Goal: Transaction & Acquisition: Purchase product/service

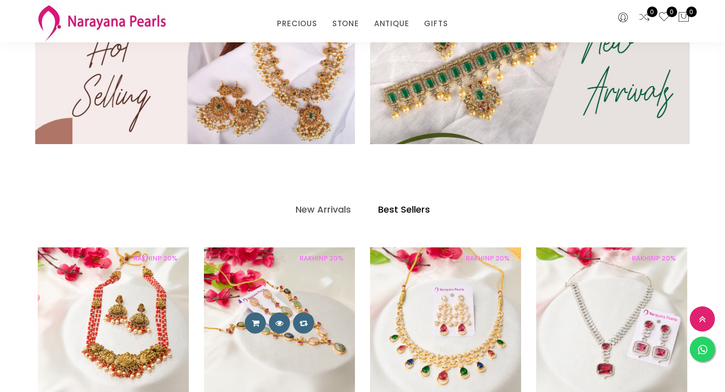
scroll to position [367, 0]
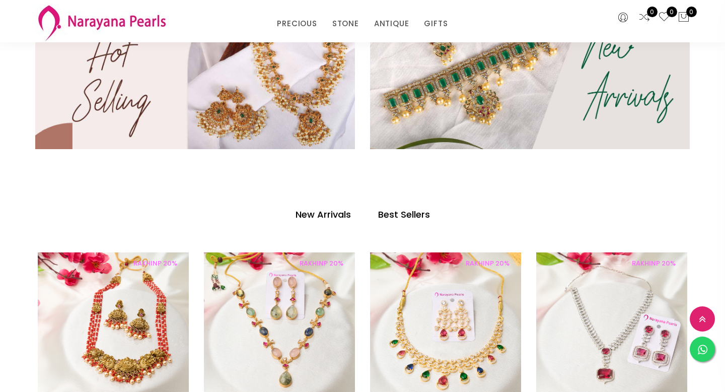
click at [325, 215] on h4 "New Arrivals" at bounding box center [322, 214] width 55 height 12
click at [324, 214] on h4 "New Arrivals" at bounding box center [322, 214] width 55 height 12
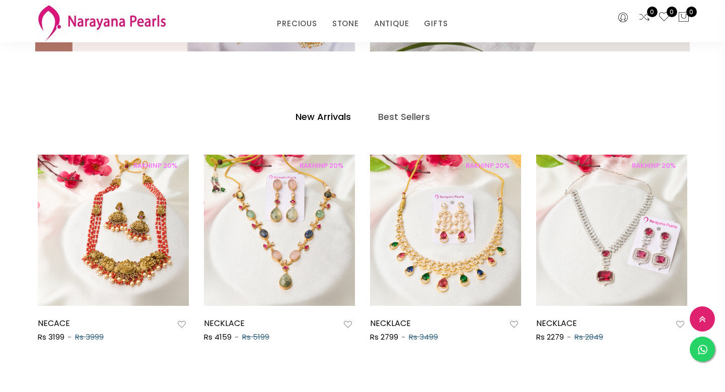
scroll to position [477, 0]
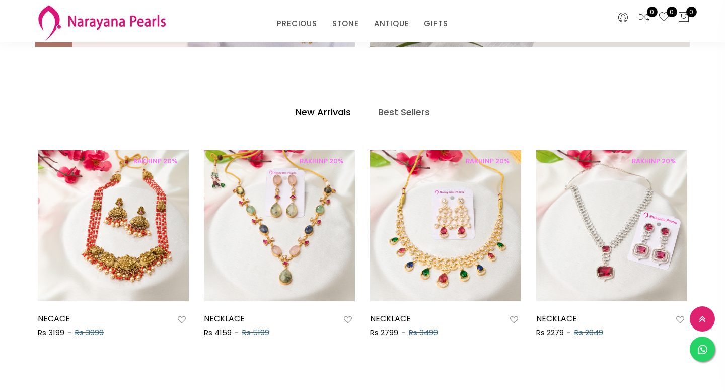
click at [317, 114] on h4 "New Arrivals" at bounding box center [322, 112] width 55 height 12
click at [395, 24] on link "ANTIQUE" at bounding box center [391, 23] width 35 height 15
click at [391, 69] on link "NECKLACE" at bounding box center [419, 68] width 86 height 15
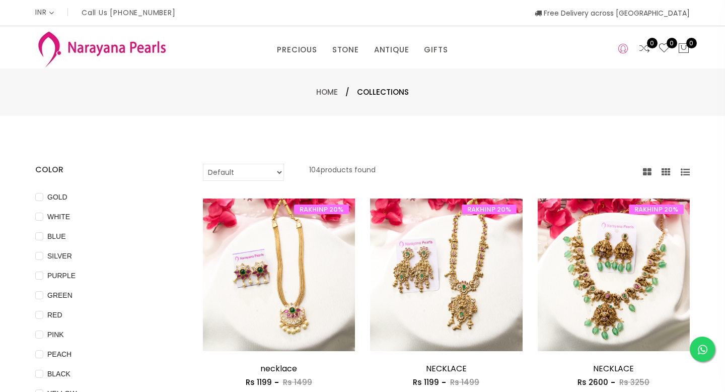
click at [621, 49] on icon at bounding box center [623, 49] width 10 height 12
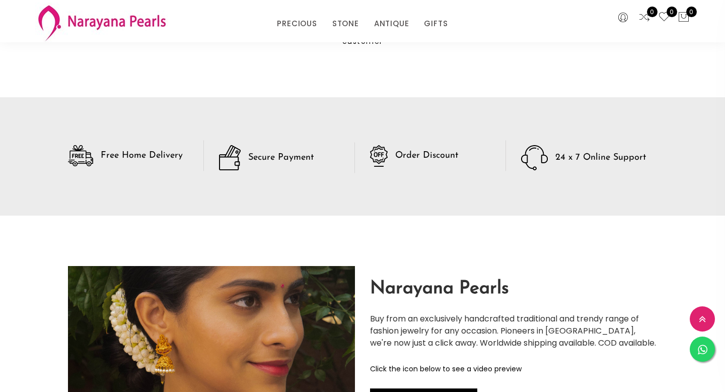
scroll to position [2171, 0]
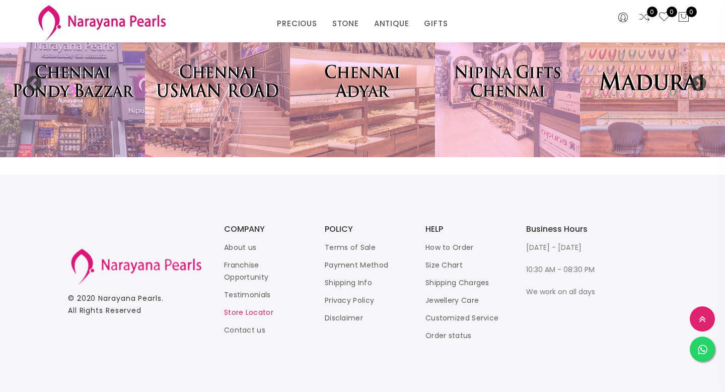
click at [242, 313] on link "Store Locator" at bounding box center [248, 312] width 49 height 10
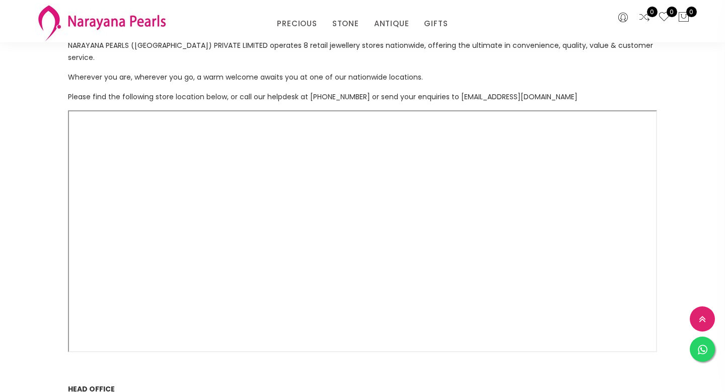
scroll to position [85, 0]
click at [281, 71] on span "Wherever you are, wherever you go, a warm welcome awaits you at one of our nati…" at bounding box center [245, 76] width 355 height 10
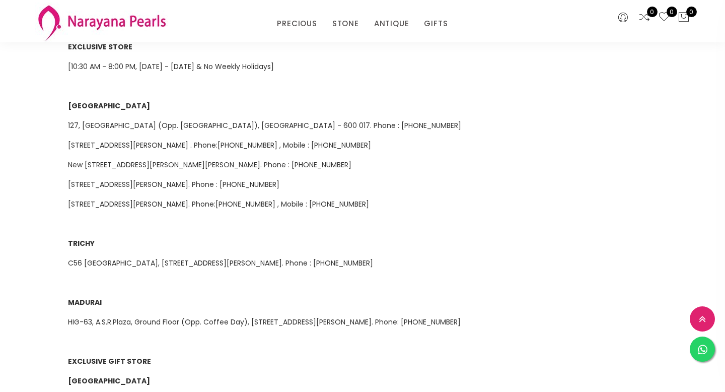
scroll to position [529, 0]
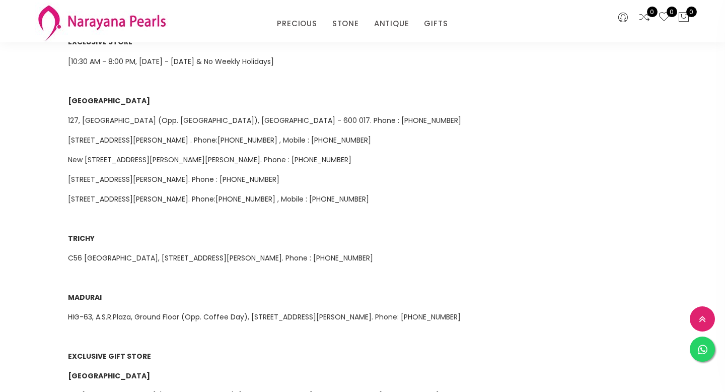
drag, startPoint x: 495, startPoint y: 245, endPoint x: 214, endPoint y: 291, distance: 284.1
click at [214, 291] on div "NARAYANA PEARLS (INDIA) PRIVATE LIMITED operates 8 retail jewellery stores nati…" at bounding box center [362, 17] width 604 height 846
click at [208, 233] on div "NARAYANA PEARLS (INDIA) PRIVATE LIMITED operates 8 retail jewellery stores nati…" at bounding box center [362, 17] width 604 height 846
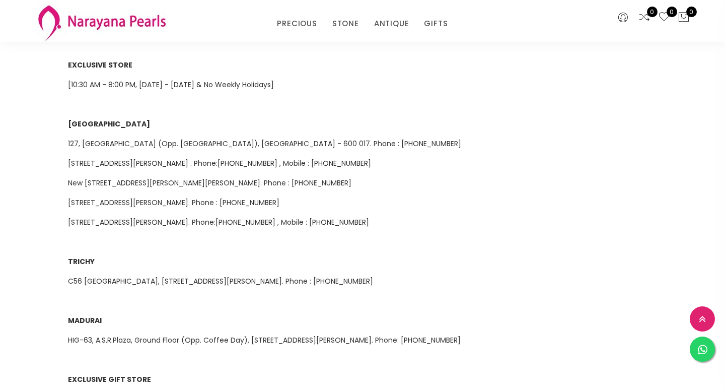
scroll to position [508, 0]
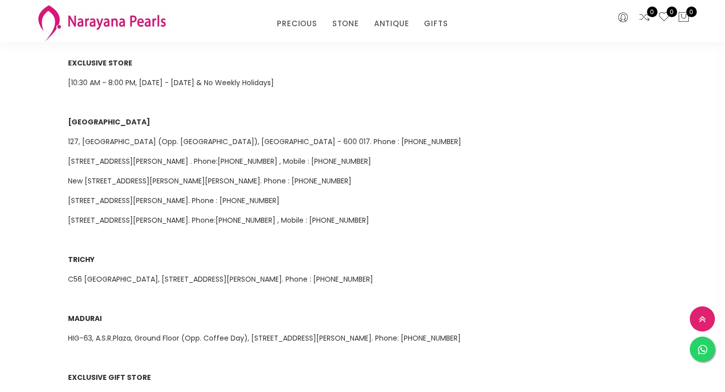
drag, startPoint x: 68, startPoint y: 267, endPoint x: 501, endPoint y: 268, distance: 432.8
click at [501, 273] on p "C56 CLA Towers, 4th Cross, East Coast Rd, near Unlimited Stores, Thillai Nagar …" at bounding box center [362, 279] width 589 height 12
click at [373, 274] on span "C56 CLA Towers, 4th Cross, East Coast Rd, near Unlimited Stores, Thillai Nagar …" at bounding box center [220, 279] width 305 height 10
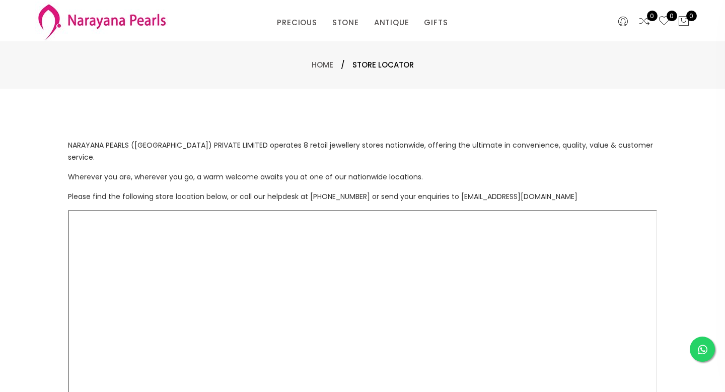
scroll to position [0, 0]
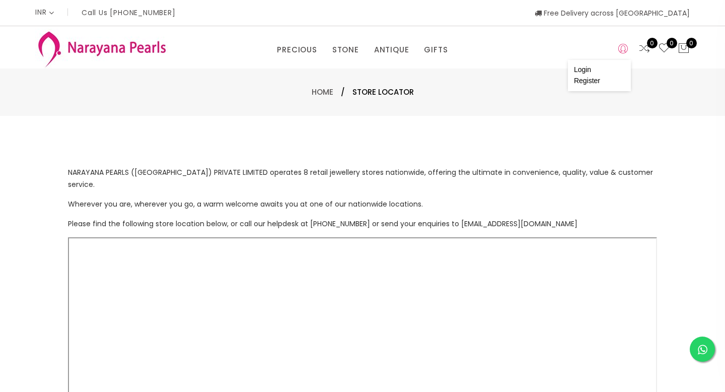
click at [627, 50] on icon at bounding box center [623, 49] width 10 height 12
click at [588, 82] on link "Register" at bounding box center [587, 80] width 26 height 8
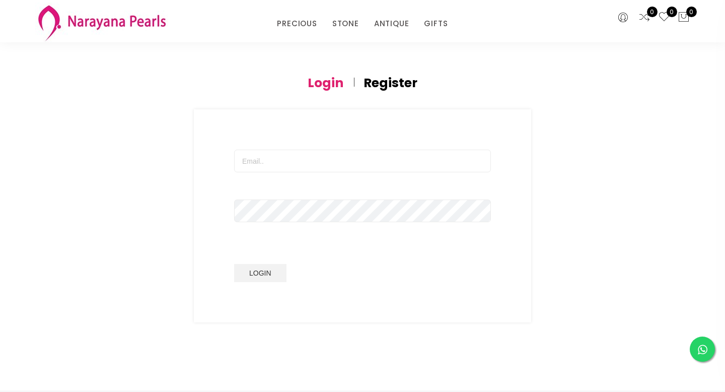
scroll to position [40, 0]
click at [393, 85] on h4 "Register" at bounding box center [390, 90] width 54 height 12
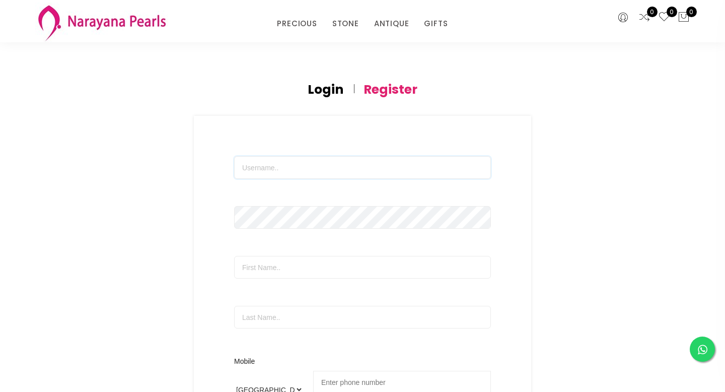
click at [327, 173] on input "text" at bounding box center [362, 167] width 257 height 23
type input "Abirami"
type input "Venkataganesan"
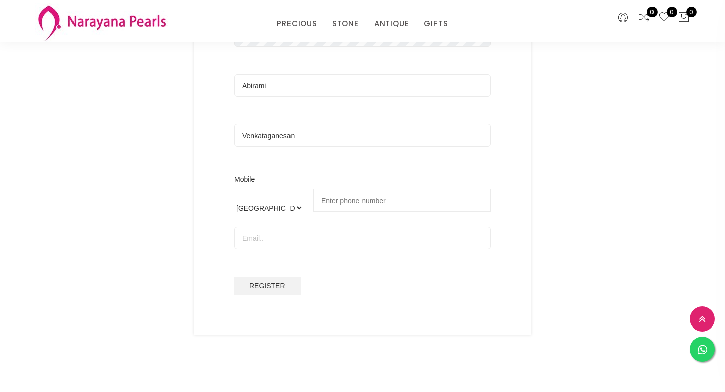
scroll to position [242, 0]
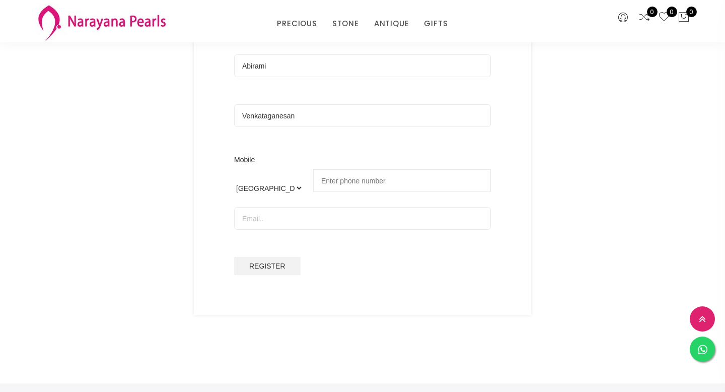
click at [368, 183] on input "tel" at bounding box center [402, 180] width 178 height 23
type input "99944 23097"
click at [321, 219] on input "email" at bounding box center [362, 218] width 257 height 23
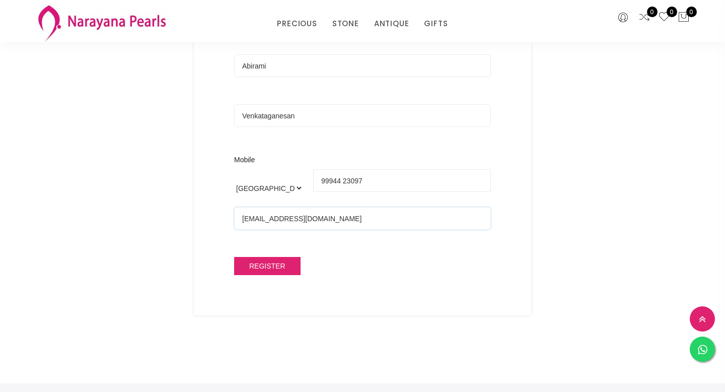
type input "saina.abi117@gmail.com"
click at [255, 270] on button "Register" at bounding box center [267, 266] width 66 height 18
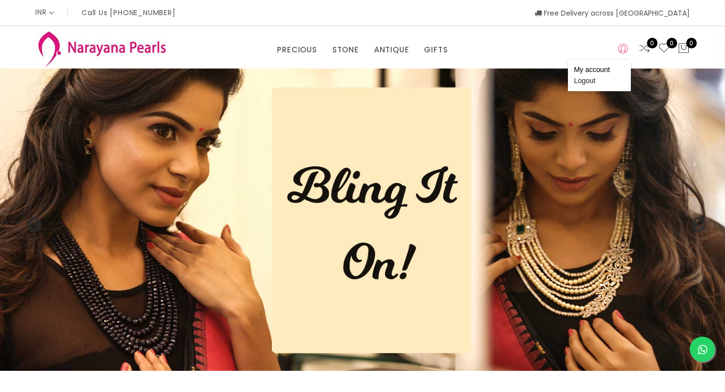
click at [624, 48] on icon at bounding box center [623, 49] width 10 height 12
click at [589, 81] on link "Logout" at bounding box center [585, 80] width 22 height 8
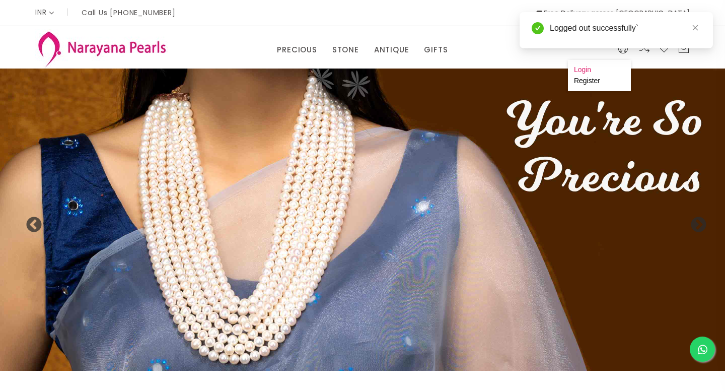
click at [586, 69] on link "Login" at bounding box center [582, 69] width 17 height 8
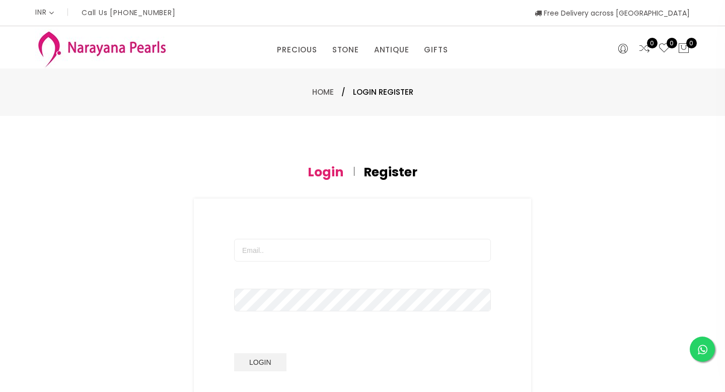
click at [288, 230] on div "Login" at bounding box center [362, 304] width 337 height 213
click at [258, 253] on input "text" at bounding box center [362, 250] width 257 height 23
type input "saina.abi117@gmail.com"
click at [269, 371] on button "Login" at bounding box center [260, 362] width 52 height 18
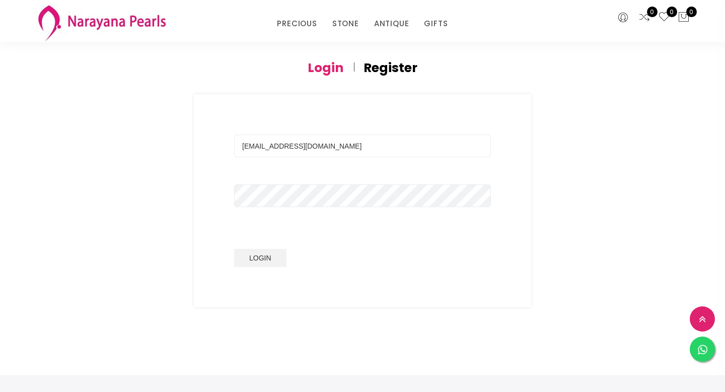
scroll to position [64, 0]
type input "saina.abi117@gmail.com"
click at [234, 247] on button "Login" at bounding box center [260, 256] width 52 height 18
click at [391, 68] on h4 "Register" at bounding box center [390, 66] width 54 height 12
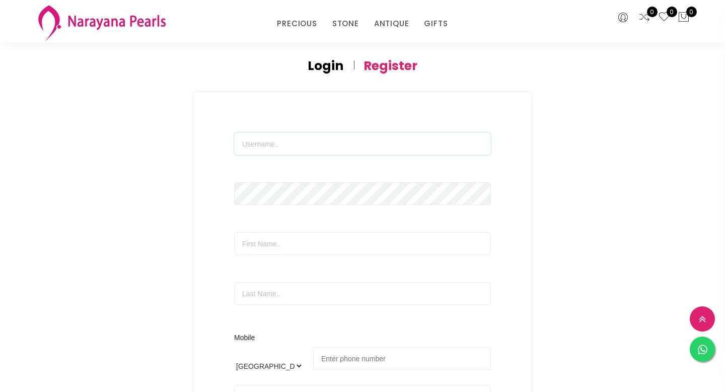
click at [301, 146] on input "text" at bounding box center [362, 143] width 257 height 23
click at [281, 145] on input "text" at bounding box center [362, 143] width 257 height 23
type input "Abirami"
type input "Venkataganesan"
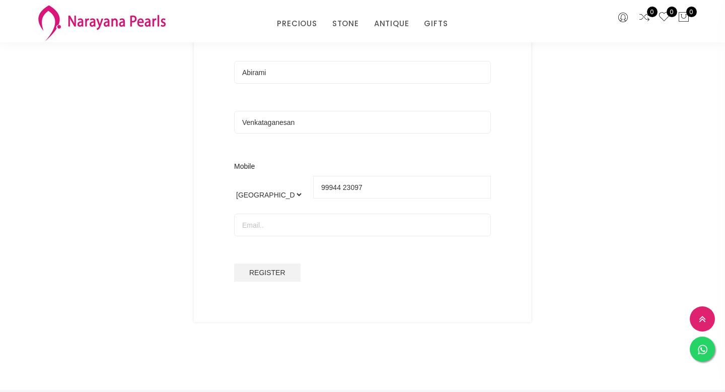
scroll to position [245, 0]
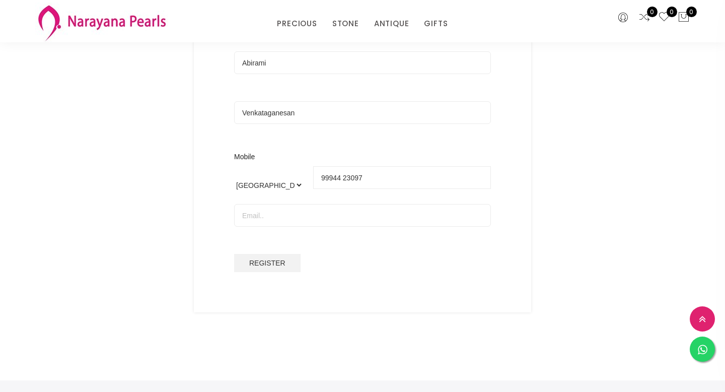
type input "99944 23097"
click at [263, 219] on input "email" at bounding box center [362, 215] width 257 height 23
type input "saina.abi117@gmail.com"
click at [276, 259] on span "Register" at bounding box center [267, 263] width 36 height 8
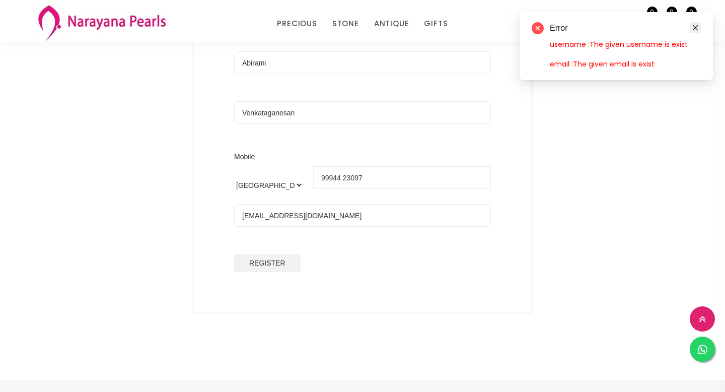
click at [693, 26] on icon "close" at bounding box center [694, 27] width 7 height 7
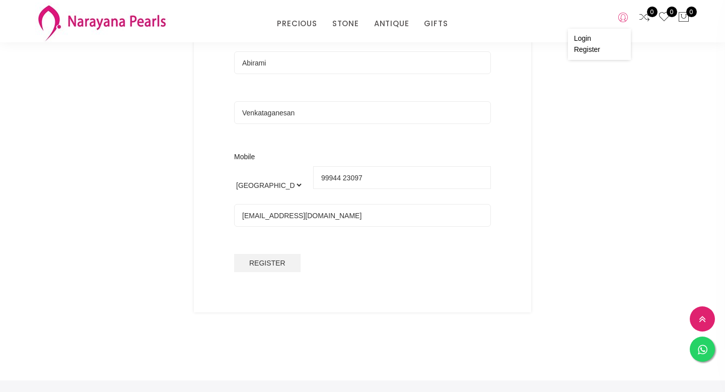
click at [623, 20] on icon at bounding box center [623, 18] width 10 height 12
click at [609, 38] on li "Login" at bounding box center [599, 38] width 51 height 11
click at [585, 39] on link "Login" at bounding box center [582, 38] width 17 height 8
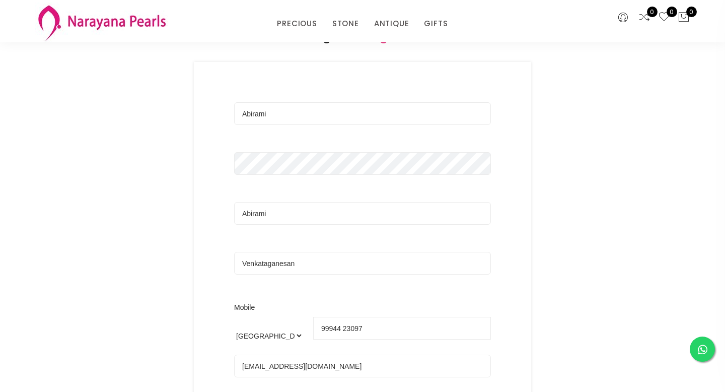
scroll to position [0, 0]
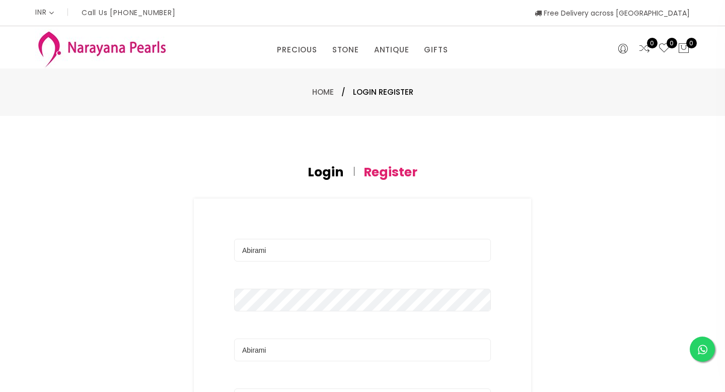
click at [329, 176] on h4 "Login" at bounding box center [326, 172] width 36 height 12
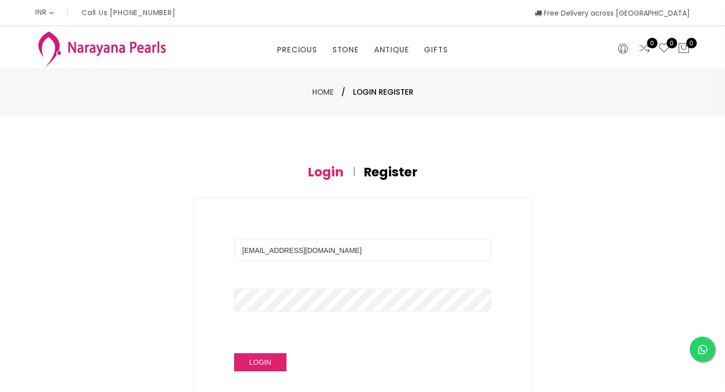
click at [251, 367] on button "Login" at bounding box center [260, 362] width 52 height 18
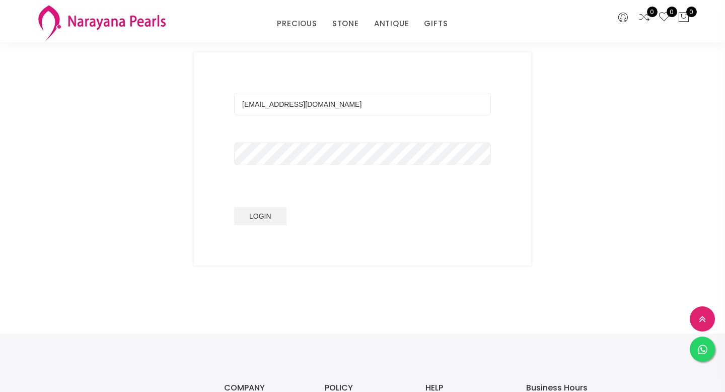
scroll to position [66, 0]
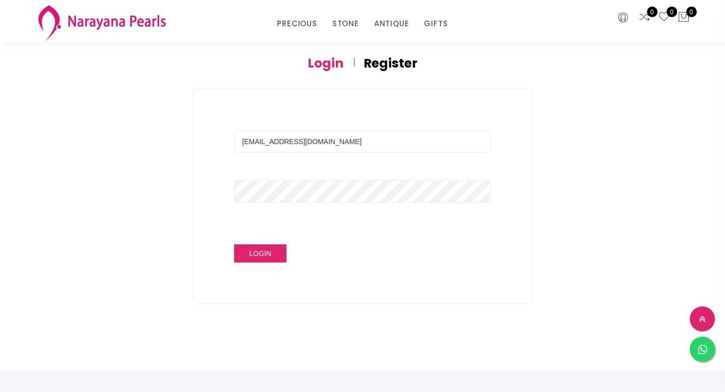
click at [258, 253] on button "Login" at bounding box center [260, 253] width 52 height 18
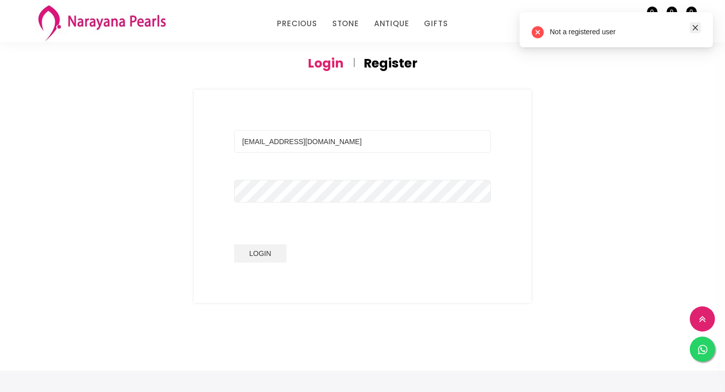
click at [695, 25] on icon "close" at bounding box center [694, 27] width 7 height 7
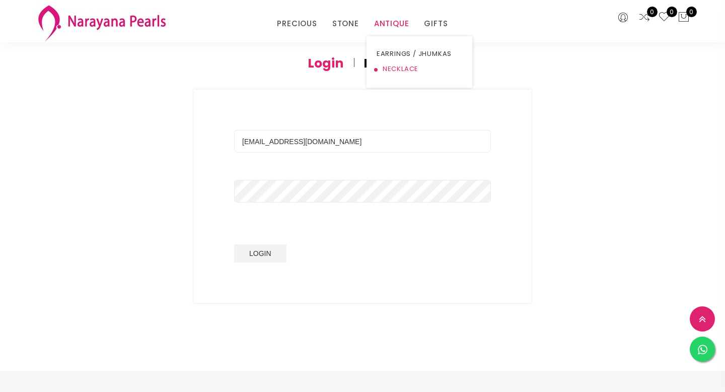
click at [386, 69] on link "NECKLACE" at bounding box center [419, 68] width 86 height 15
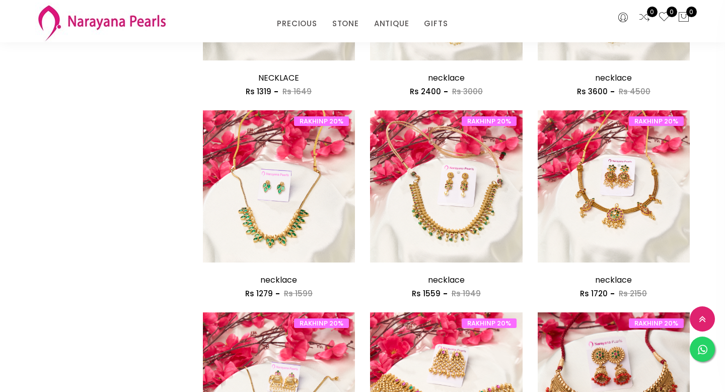
scroll to position [1059, 0]
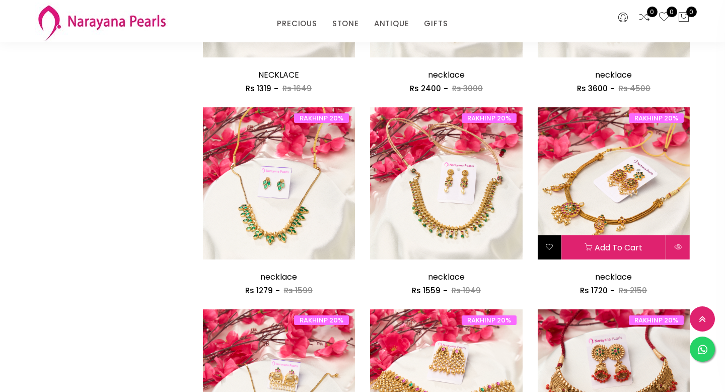
click at [550, 251] on icon at bounding box center [549, 247] width 8 height 8
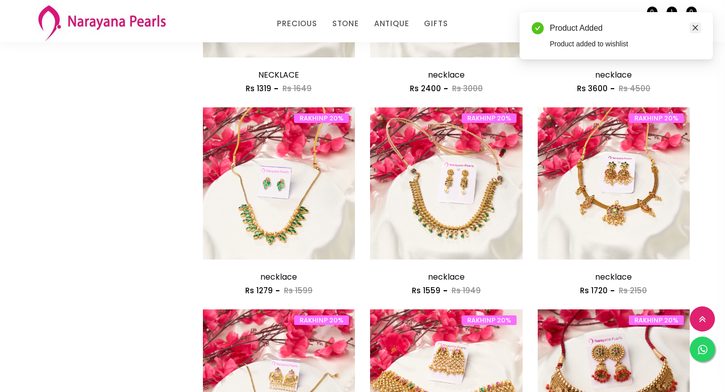
click at [695, 27] on icon "close" at bounding box center [694, 27] width 7 height 7
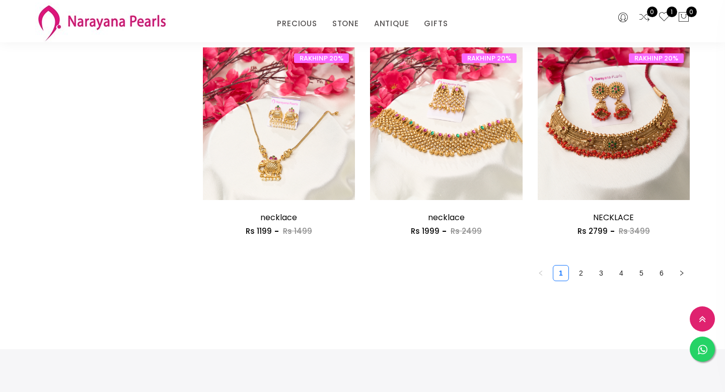
scroll to position [1335, 0]
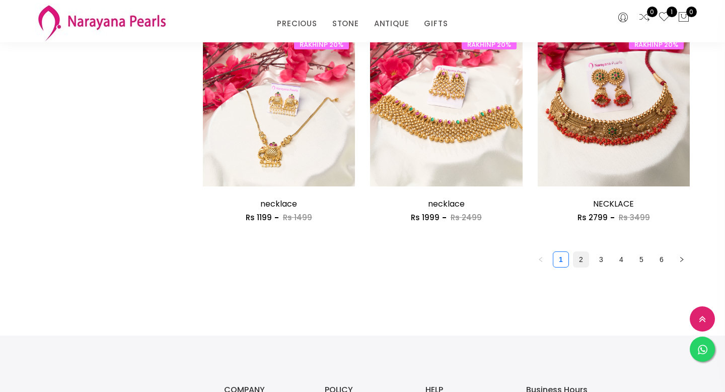
click at [582, 259] on link "2" at bounding box center [580, 259] width 15 height 15
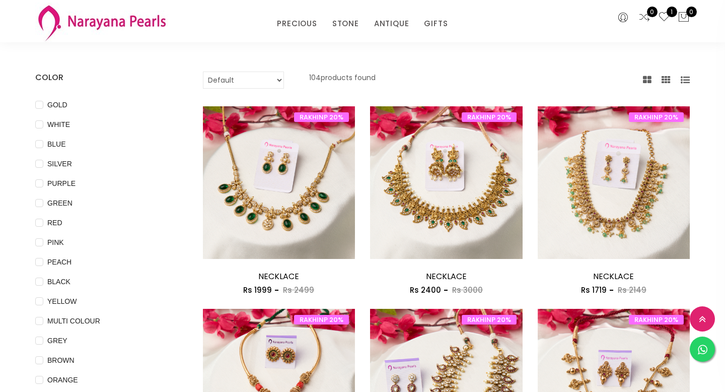
scroll to position [85, 0]
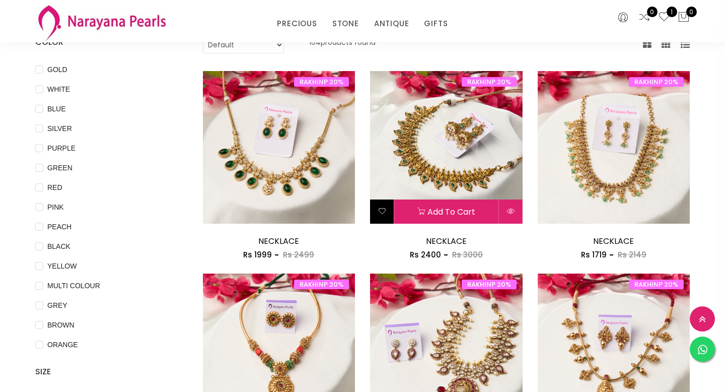
click at [384, 211] on icon at bounding box center [382, 211] width 8 height 8
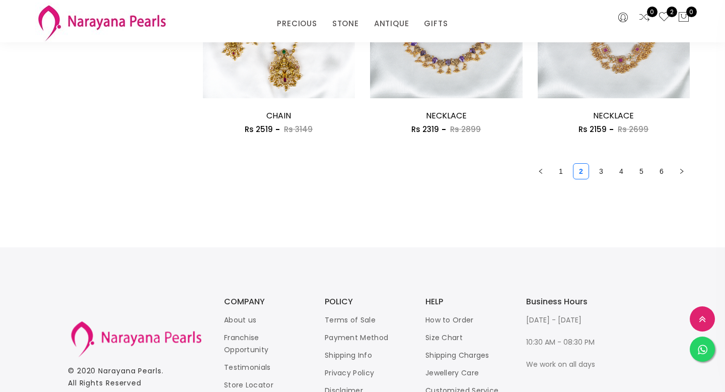
scroll to position [1430, 0]
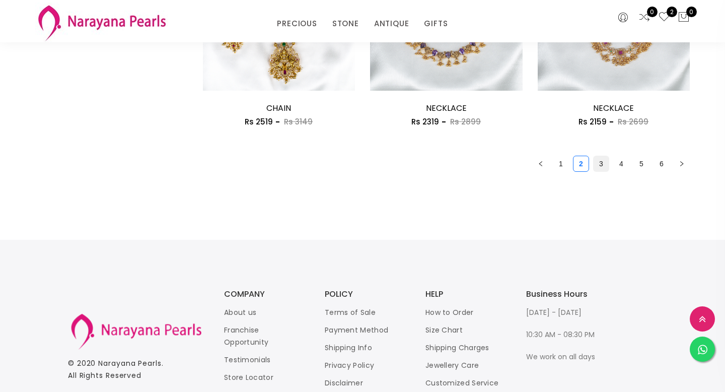
click at [601, 166] on link "3" at bounding box center [600, 163] width 15 height 15
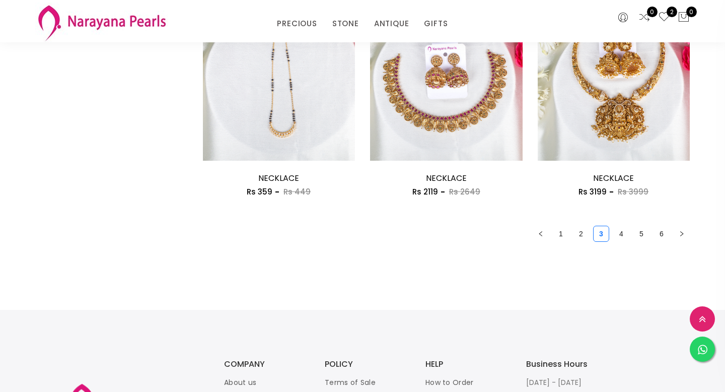
scroll to position [1361, 0]
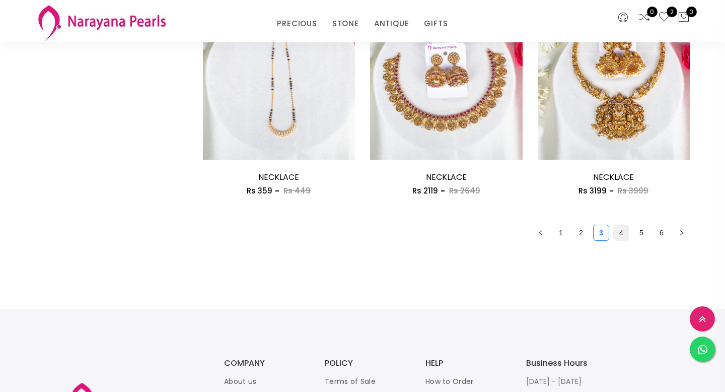
click at [622, 237] on link "4" at bounding box center [620, 232] width 15 height 15
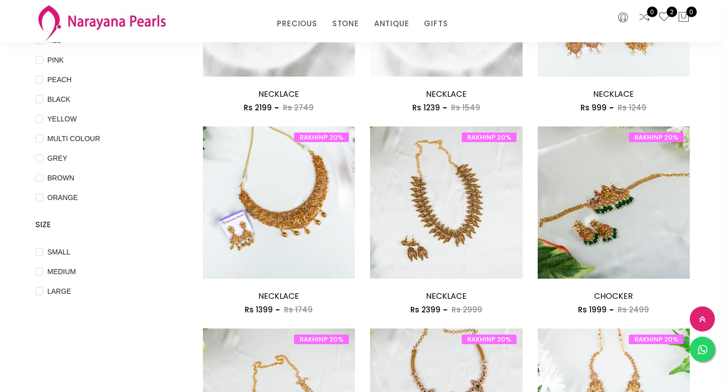
scroll to position [246, 0]
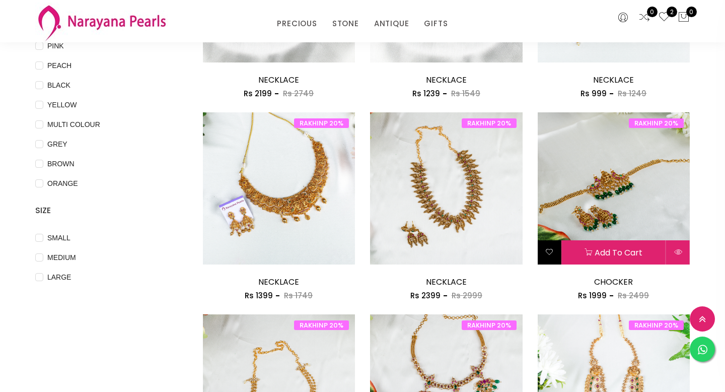
click at [557, 248] on button at bounding box center [549, 252] width 24 height 24
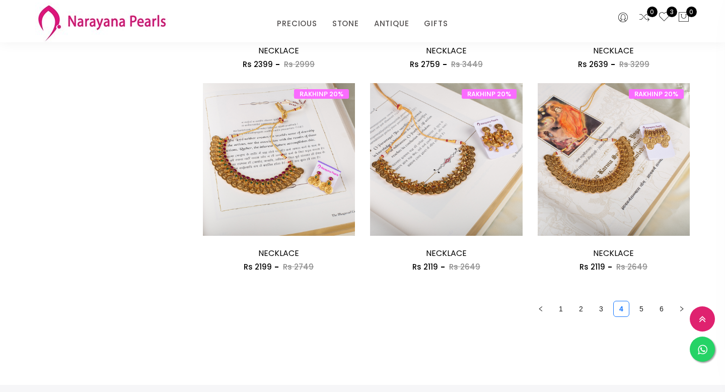
scroll to position [1288, 0]
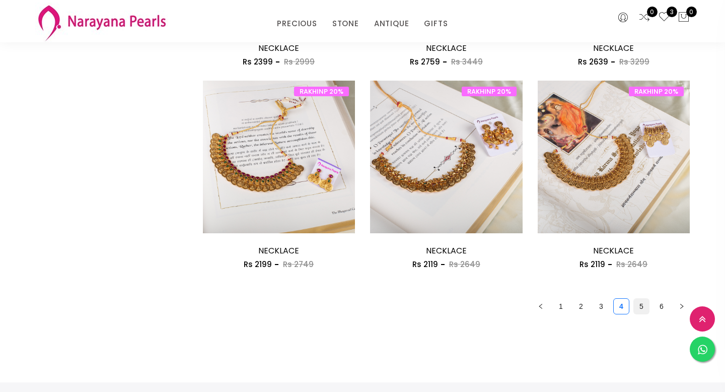
click at [634, 308] on link "5" at bounding box center [641, 305] width 15 height 15
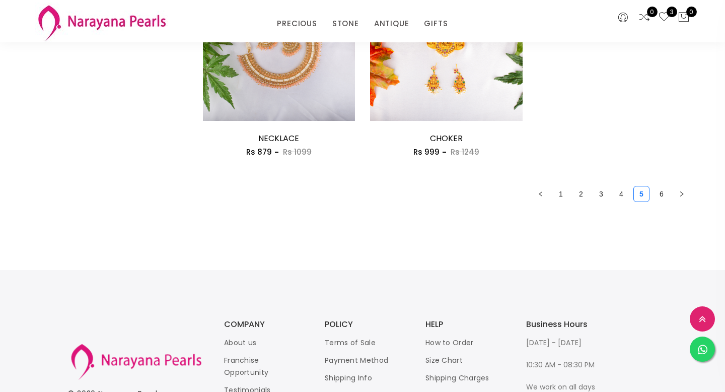
scroll to position [1409, 0]
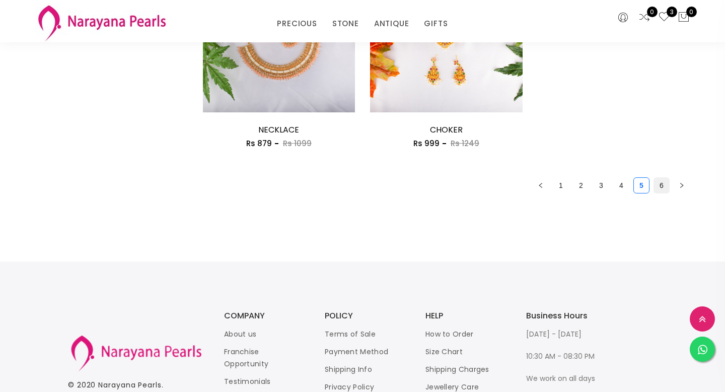
click at [657, 191] on link "6" at bounding box center [661, 185] width 15 height 15
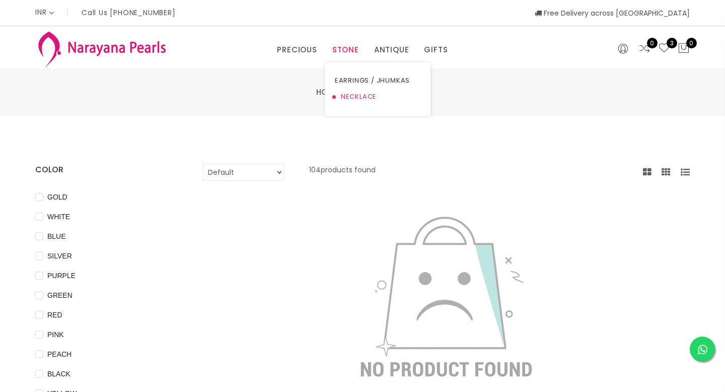
click at [349, 99] on link "NECKLACE" at bounding box center [378, 97] width 86 height 16
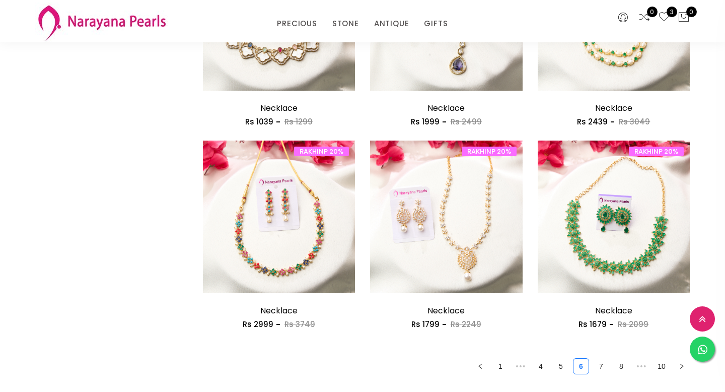
scroll to position [1229, 0]
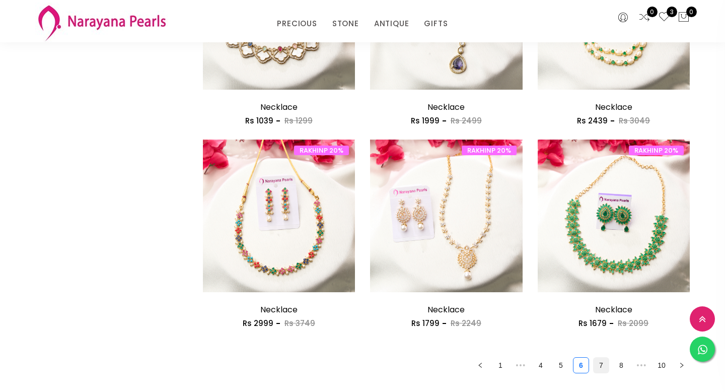
click at [599, 367] on link "7" at bounding box center [600, 364] width 15 height 15
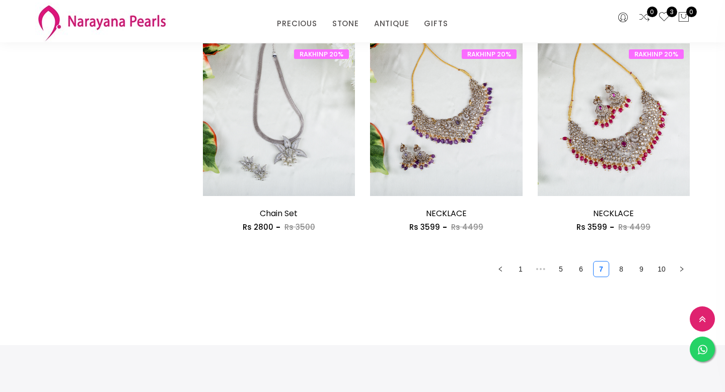
scroll to position [1327, 0]
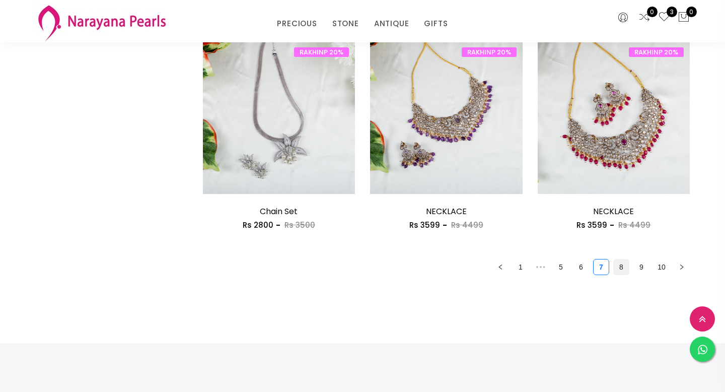
click at [614, 270] on link "8" at bounding box center [620, 266] width 15 height 15
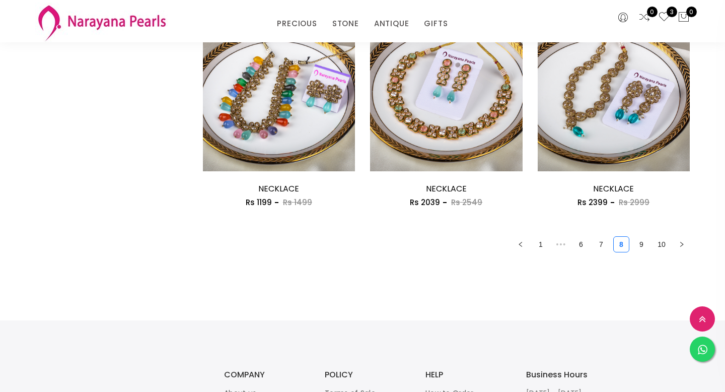
scroll to position [1350, 0]
click at [638, 245] on link "9" at bounding box center [641, 243] width 15 height 15
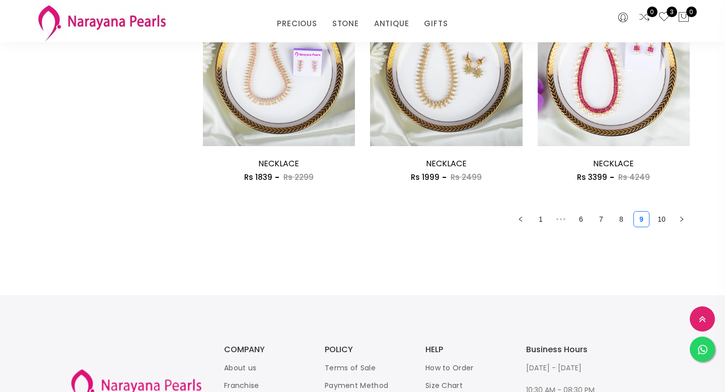
scroll to position [1379, 0]
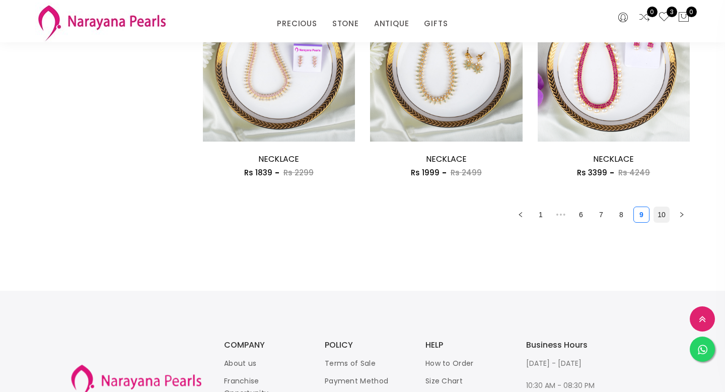
click at [662, 212] on link "10" at bounding box center [661, 214] width 15 height 15
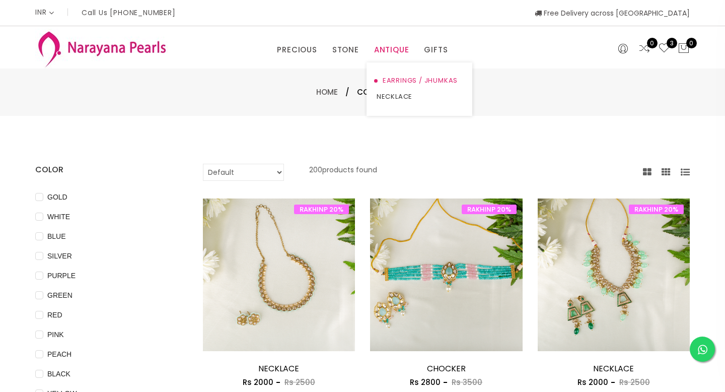
click at [392, 81] on link "EARRINGS / JHUMKAS" at bounding box center [419, 80] width 86 height 16
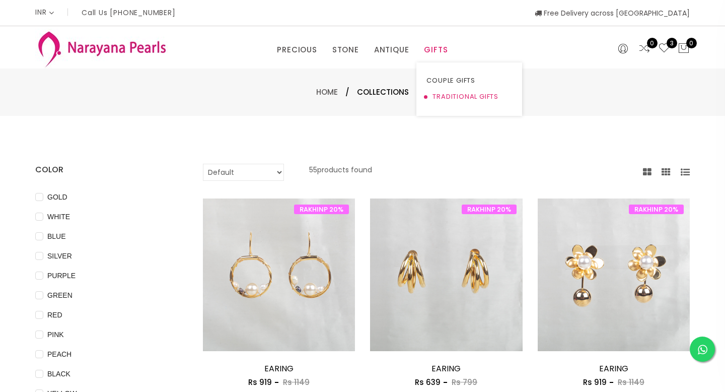
click at [447, 99] on link "TRADITIONAL GIFTS" at bounding box center [469, 97] width 86 height 16
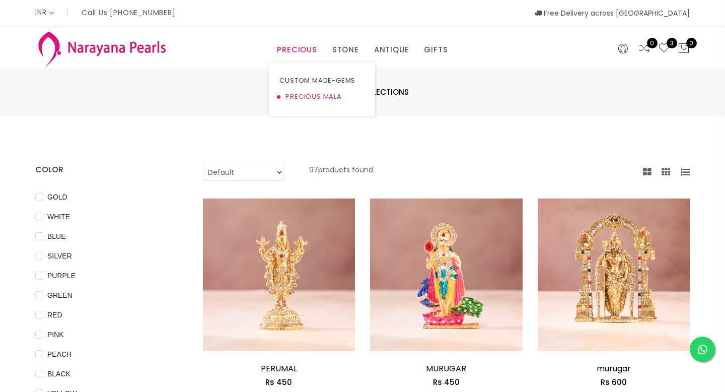
click at [305, 95] on link "PRECIOUS MALA" at bounding box center [322, 97] width 86 height 16
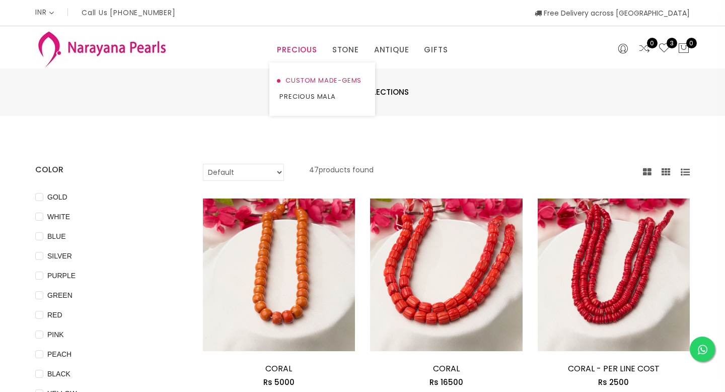
click at [296, 81] on link "CUSTOM MADE-GEMS" at bounding box center [322, 80] width 86 height 16
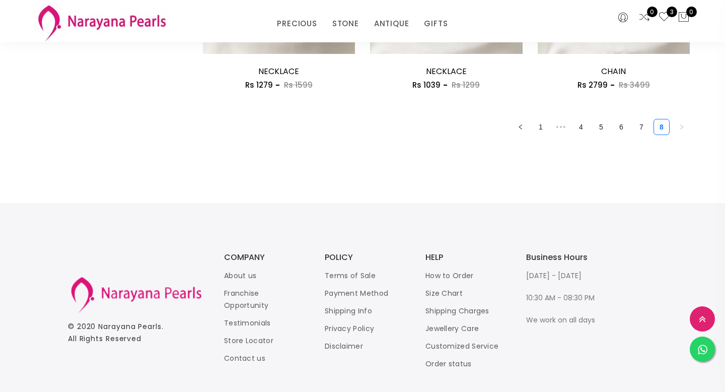
scroll to position [1497, 0]
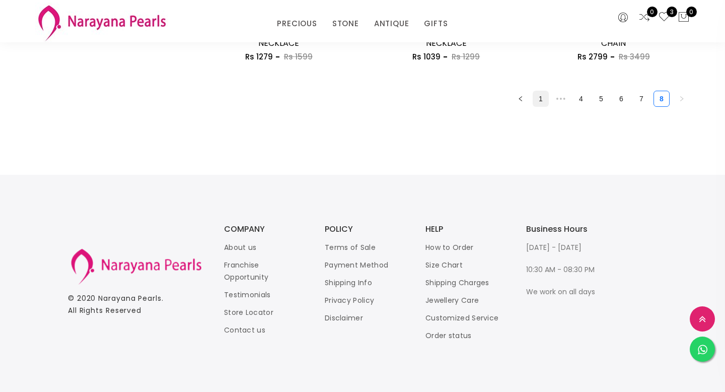
click at [542, 96] on link "1" at bounding box center [540, 98] width 15 height 15
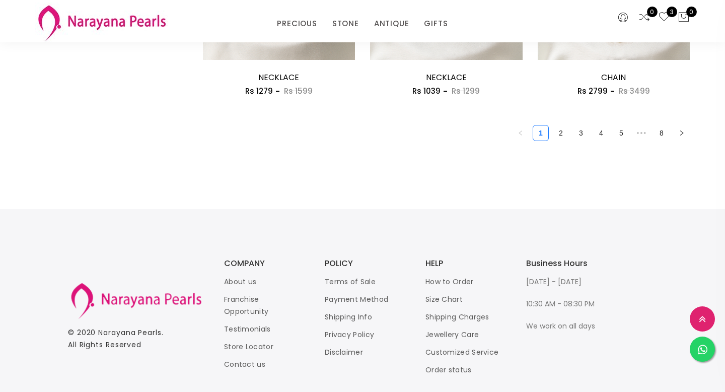
scroll to position [1465, 0]
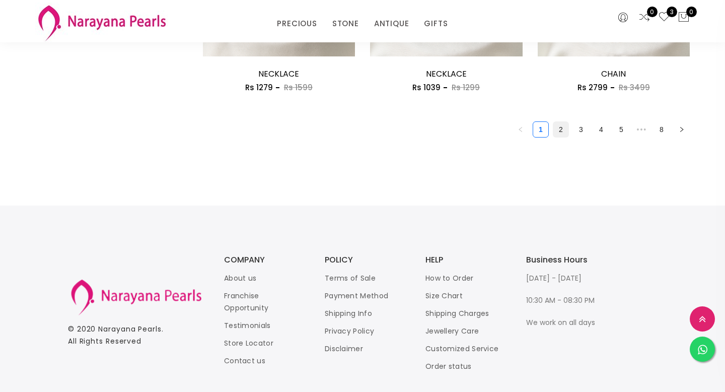
click at [558, 137] on link "2" at bounding box center [560, 129] width 15 height 15
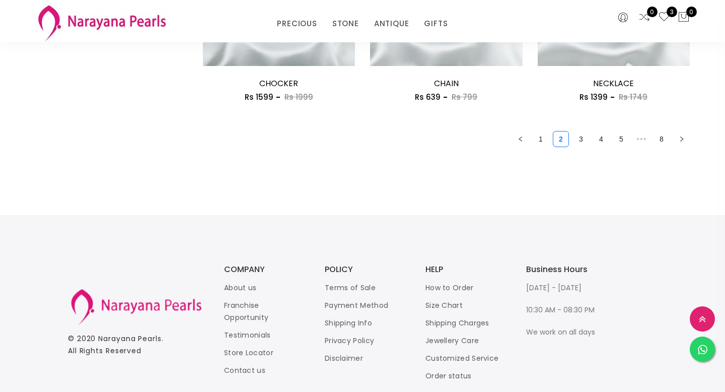
scroll to position [1458, 0]
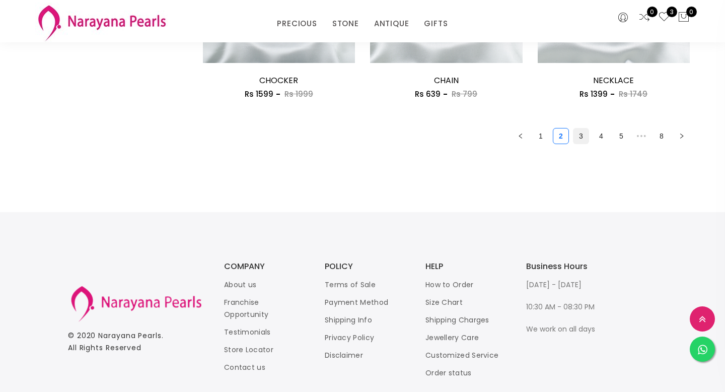
click at [581, 138] on link "3" at bounding box center [580, 135] width 15 height 15
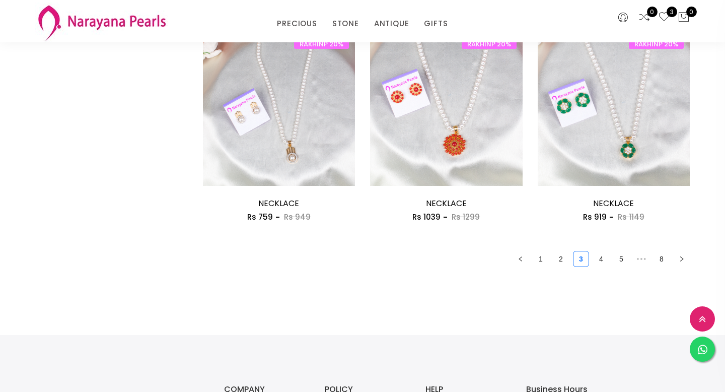
scroll to position [1338, 0]
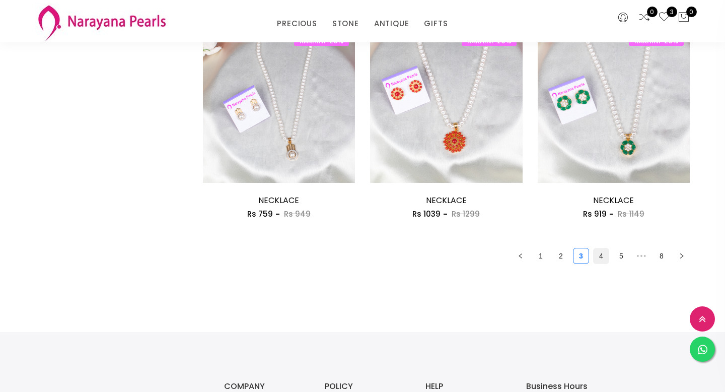
click at [603, 257] on link "4" at bounding box center [600, 255] width 15 height 15
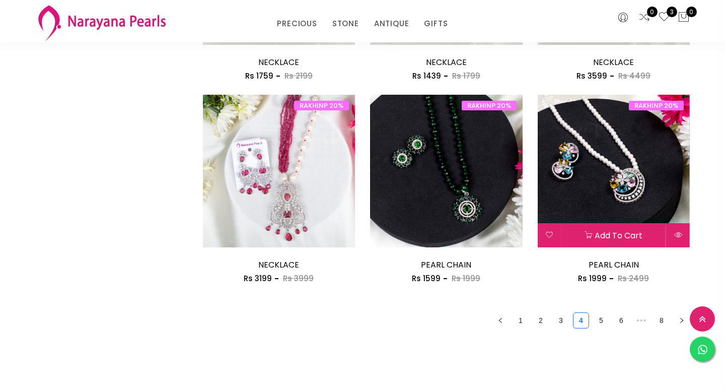
scroll to position [1293, 0]
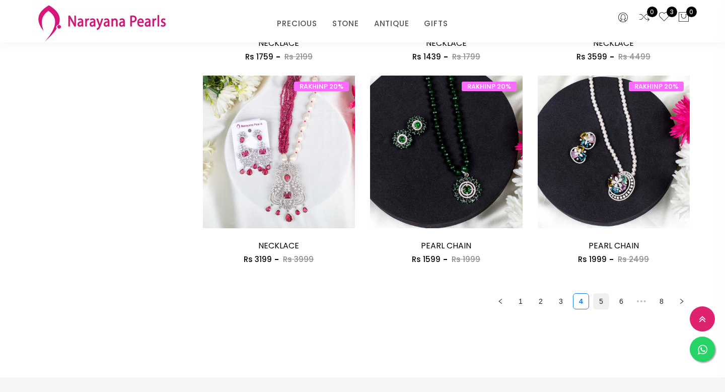
click at [604, 308] on link "5" at bounding box center [600, 300] width 15 height 15
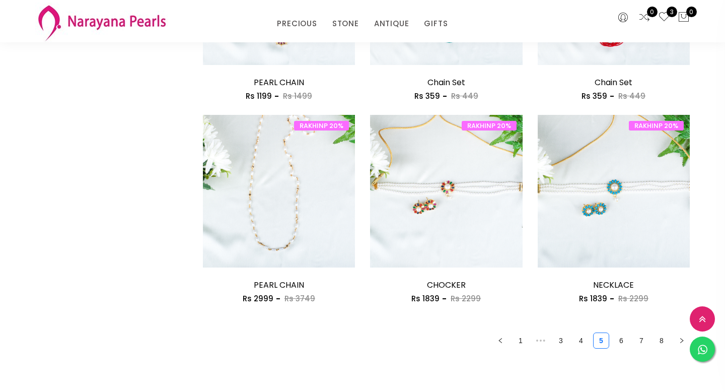
scroll to position [1255, 0]
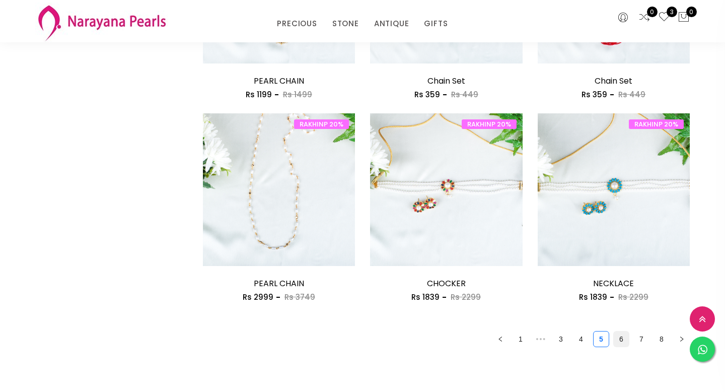
click at [623, 341] on link "6" at bounding box center [620, 338] width 15 height 15
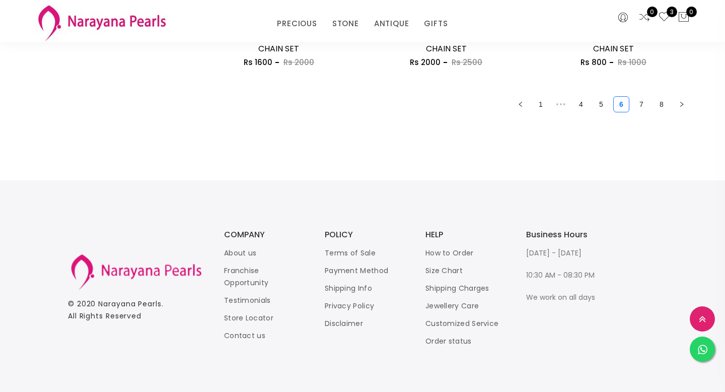
scroll to position [1497, 0]
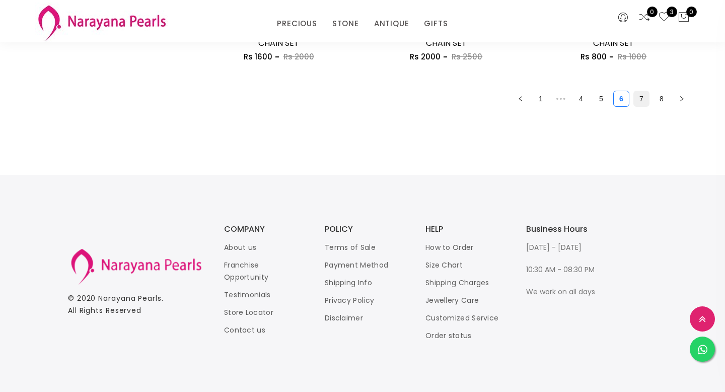
click at [646, 105] on link "7" at bounding box center [641, 98] width 15 height 15
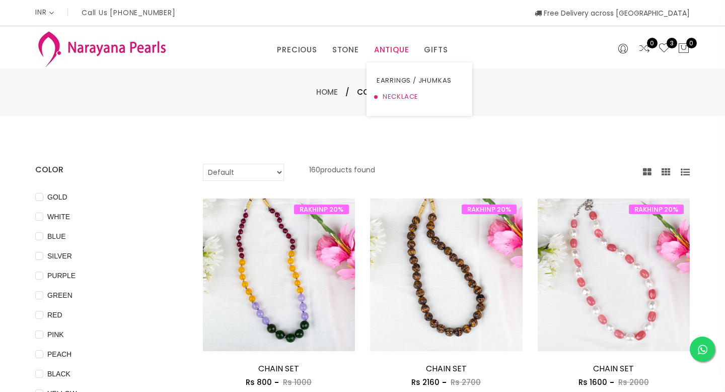
click at [397, 95] on link "NECKLACE" at bounding box center [419, 97] width 86 height 16
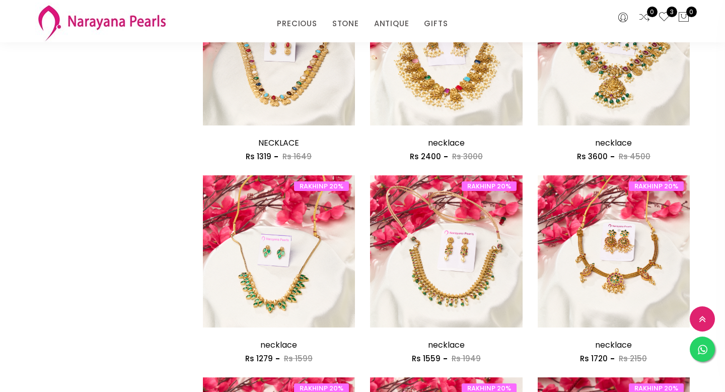
scroll to position [979, 0]
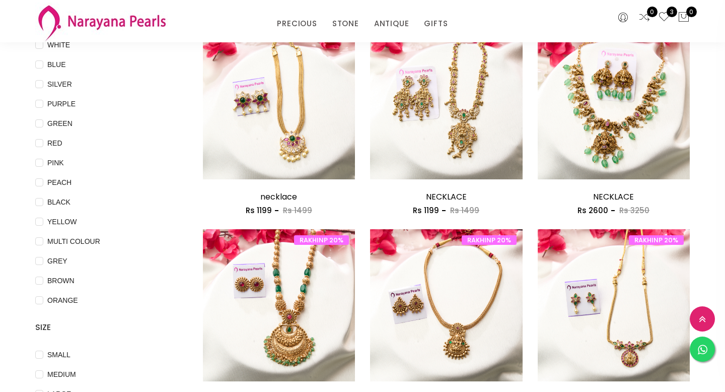
scroll to position [126, 0]
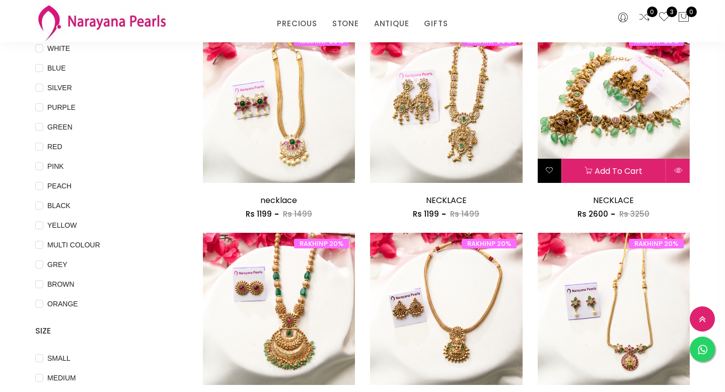
click at [553, 170] on button at bounding box center [549, 171] width 24 height 24
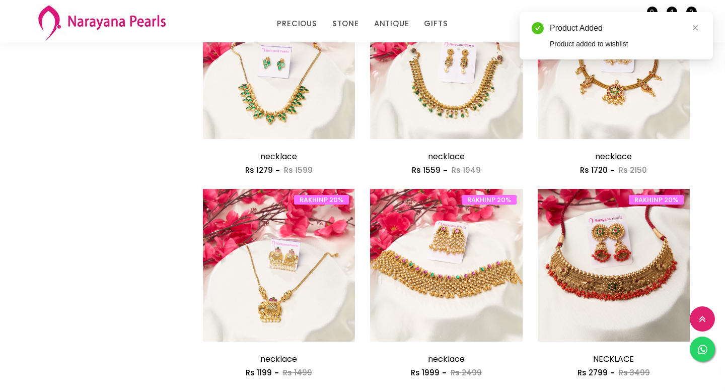
scroll to position [1497, 0]
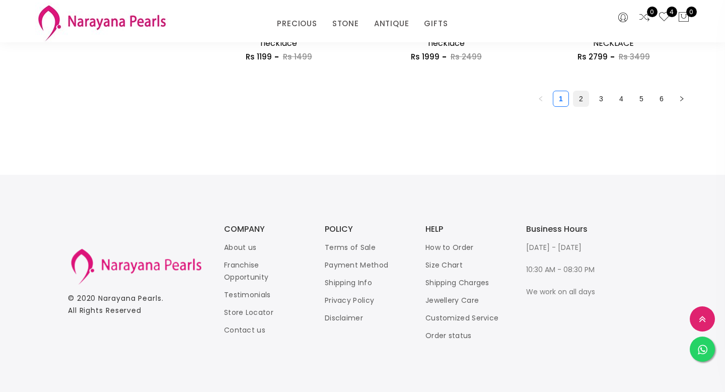
click at [584, 102] on link "2" at bounding box center [580, 98] width 15 height 15
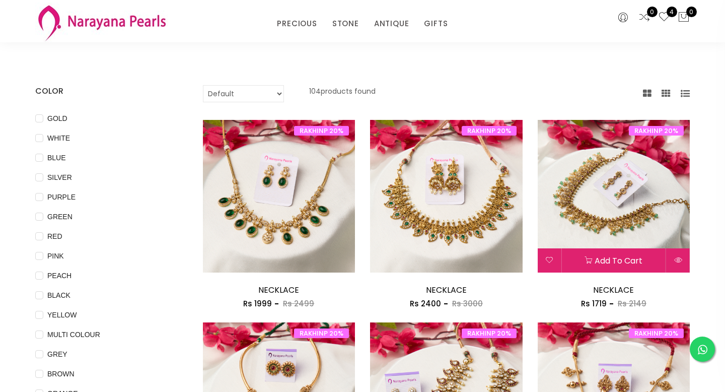
scroll to position [38, 0]
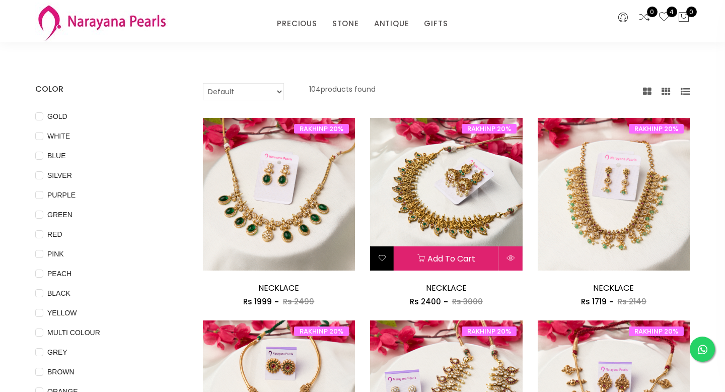
click at [384, 257] on icon at bounding box center [382, 258] width 8 height 8
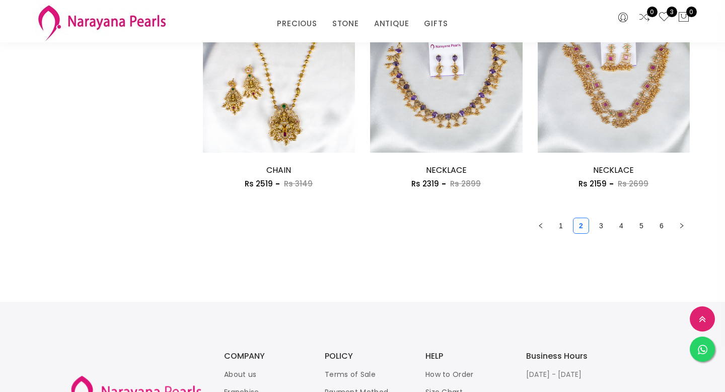
scroll to position [1374, 0]
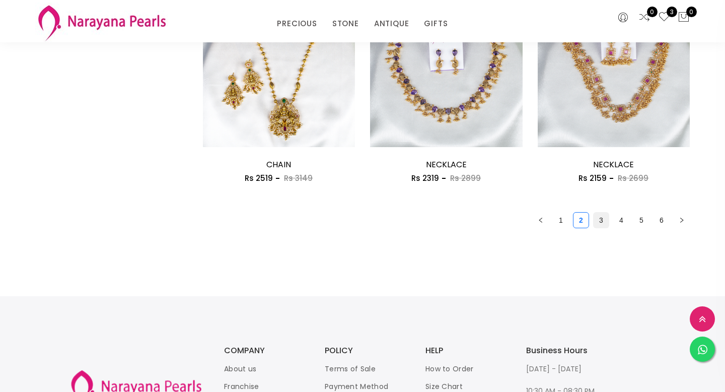
click at [601, 223] on link "3" at bounding box center [600, 219] width 15 height 15
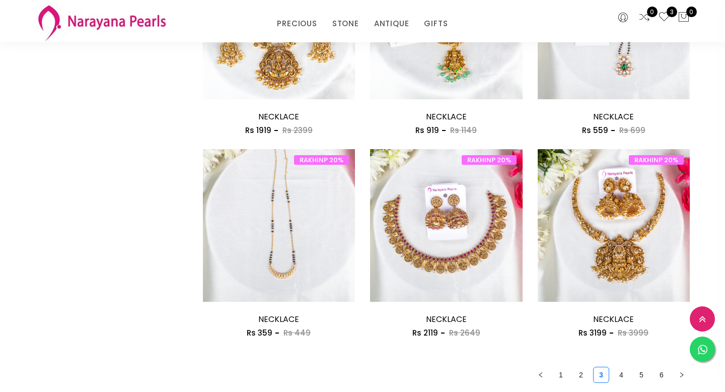
scroll to position [1255, 0]
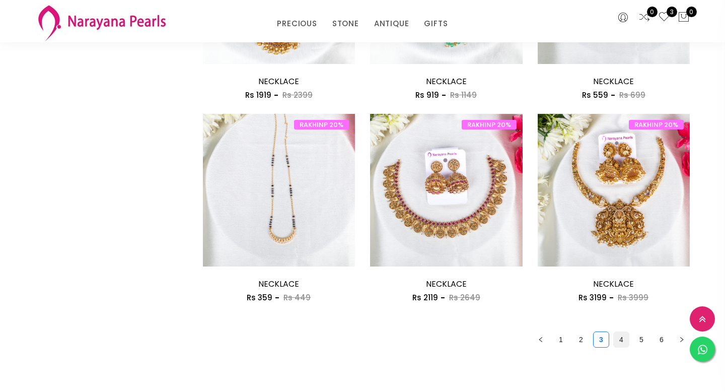
click at [622, 342] on link "4" at bounding box center [620, 339] width 15 height 15
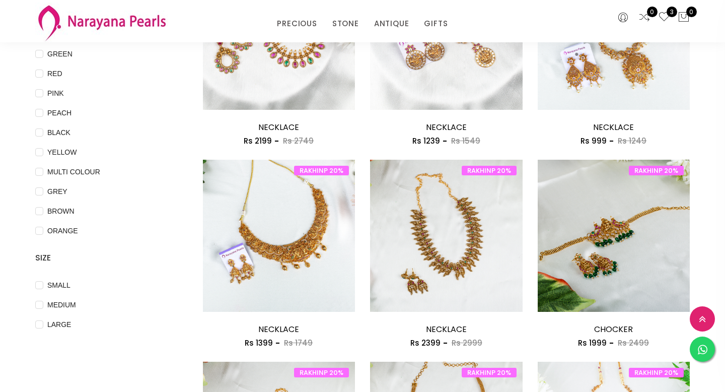
scroll to position [207, 0]
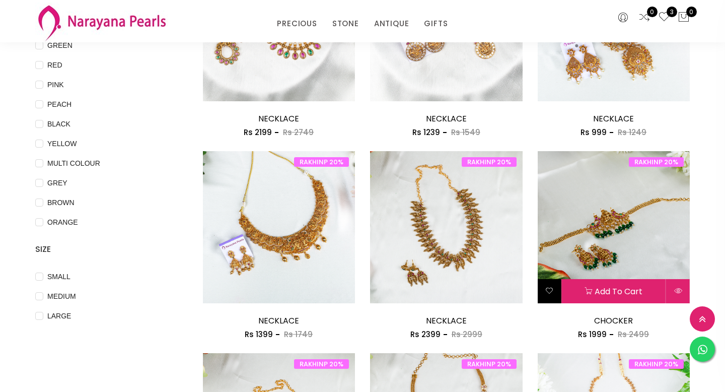
click at [549, 288] on icon at bounding box center [549, 290] width 8 height 8
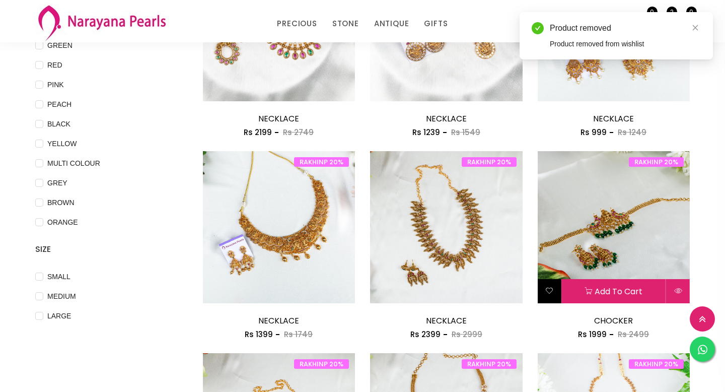
click at [552, 289] on icon at bounding box center [549, 290] width 8 height 8
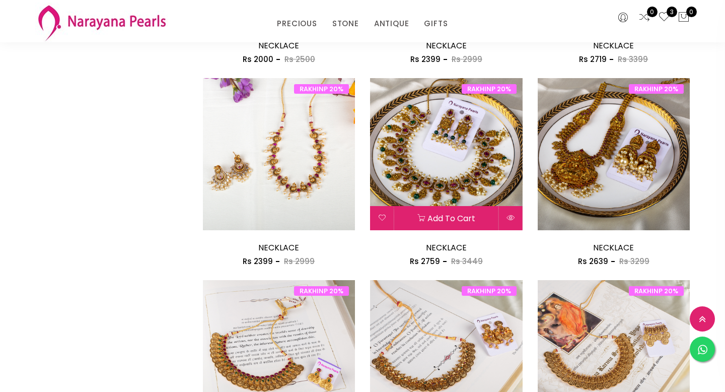
scroll to position [1090, 0]
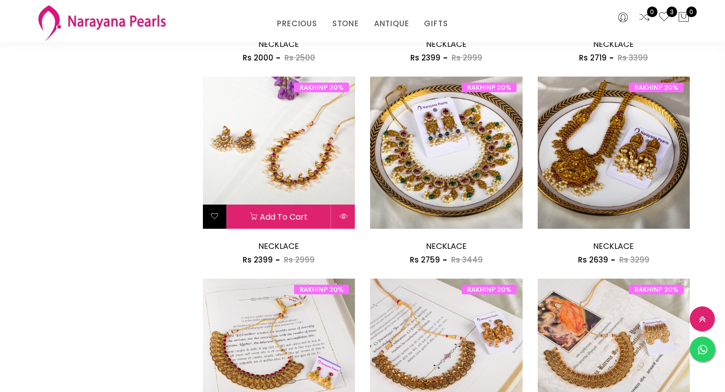
click at [209, 212] on button at bounding box center [215, 216] width 24 height 24
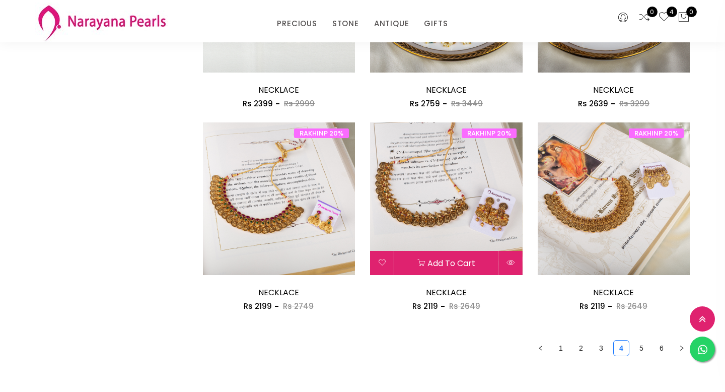
scroll to position [1251, 0]
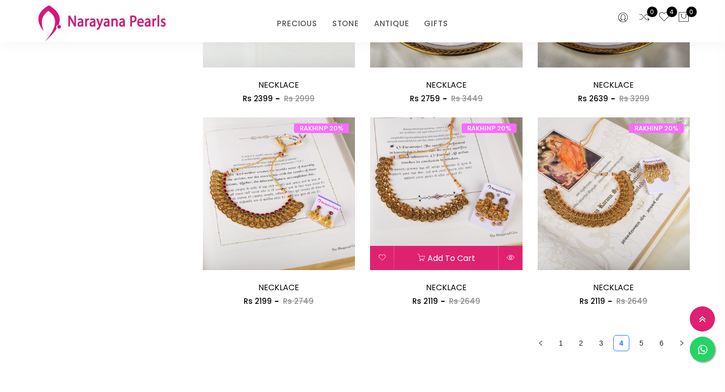
click at [441, 258] on button "Add to cart" at bounding box center [446, 258] width 104 height 24
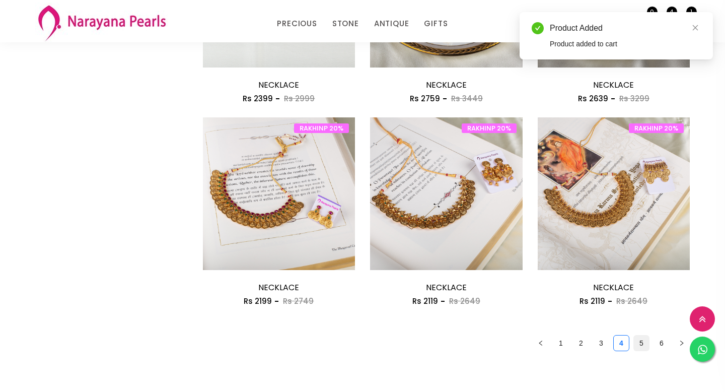
click at [642, 345] on link "5" at bounding box center [641, 342] width 15 height 15
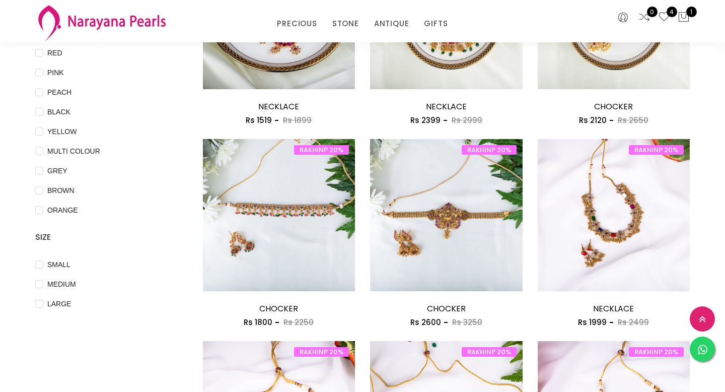
scroll to position [222, 0]
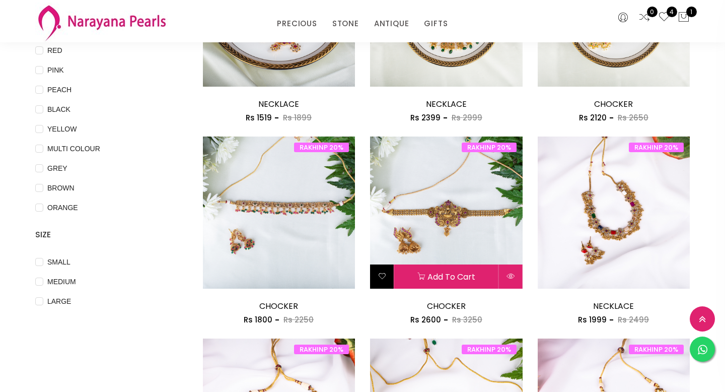
click at [377, 270] on button at bounding box center [382, 276] width 24 height 24
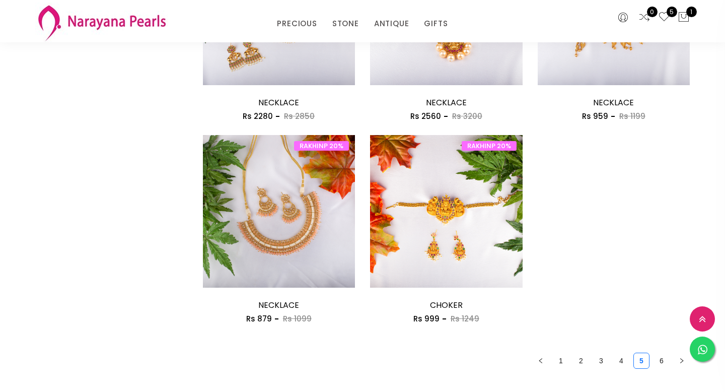
scroll to position [1236, 0]
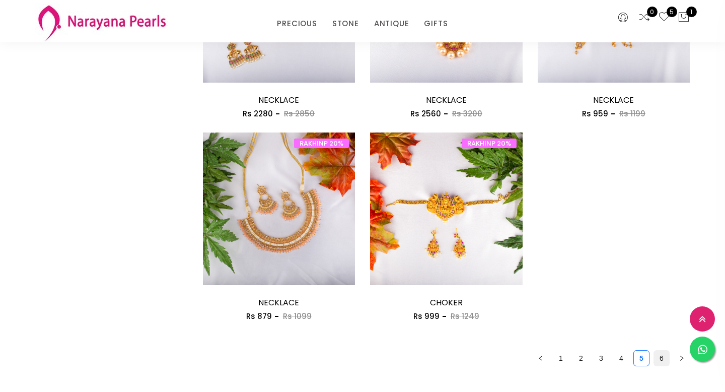
click at [661, 363] on link "6" at bounding box center [661, 357] width 15 height 15
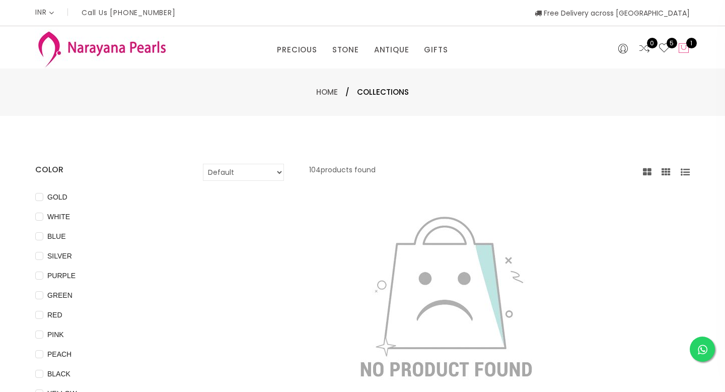
click at [687, 50] on icon at bounding box center [683, 48] width 12 height 12
click at [664, 49] on icon at bounding box center [664, 48] width 12 height 12
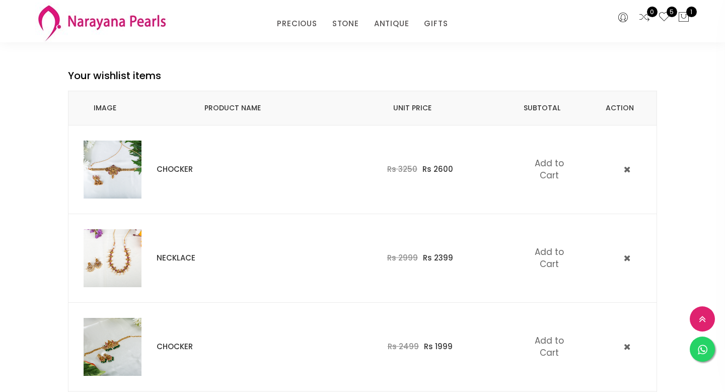
scroll to position [50, 0]
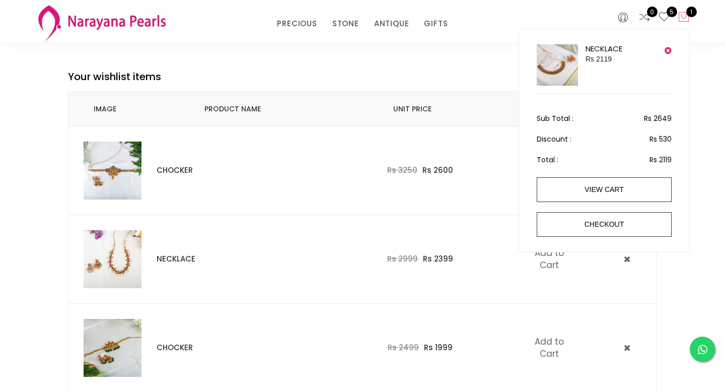
click at [684, 15] on icon at bounding box center [683, 17] width 12 height 12
click at [542, 58] on img at bounding box center [556, 64] width 41 height 41
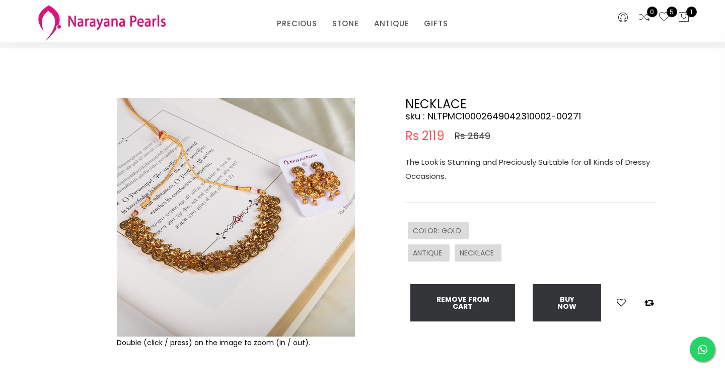
scroll to position [19, 0]
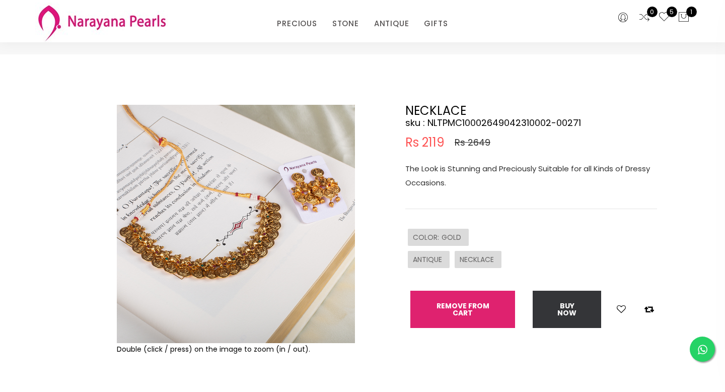
click at [503, 313] on button "Remove from cart" at bounding box center [462, 308] width 105 height 37
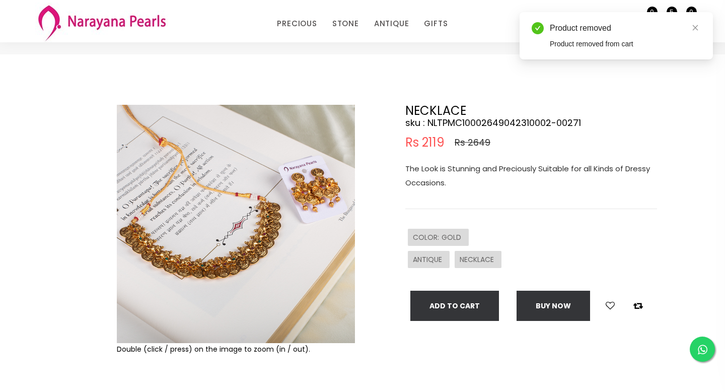
click at [670, 117] on div "Double (click / press) on the image to zoom (in / out). NECKLACE sku : NLTPMC10…" at bounding box center [362, 263] width 725 height 418
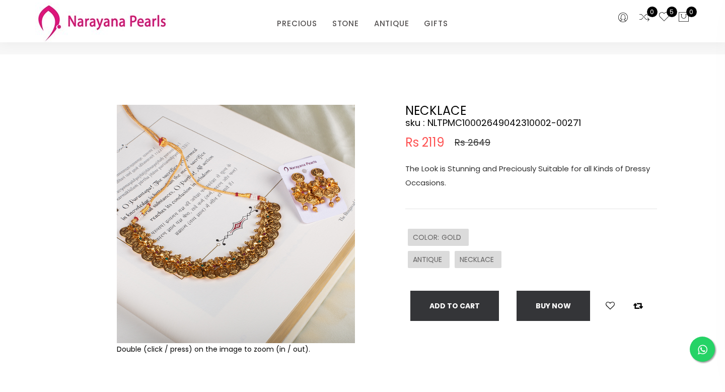
click at [665, 18] on icon at bounding box center [664, 17] width 12 height 12
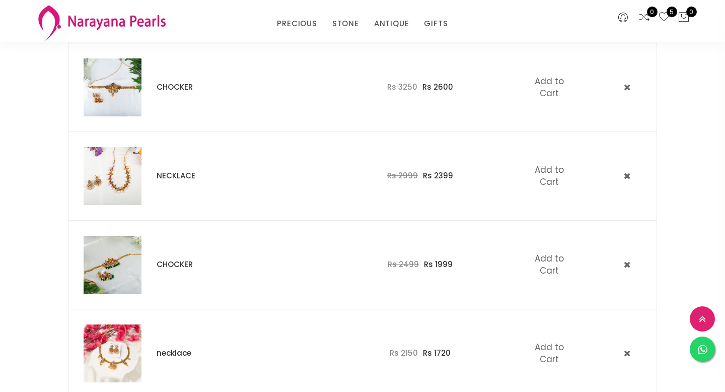
scroll to position [131, 0]
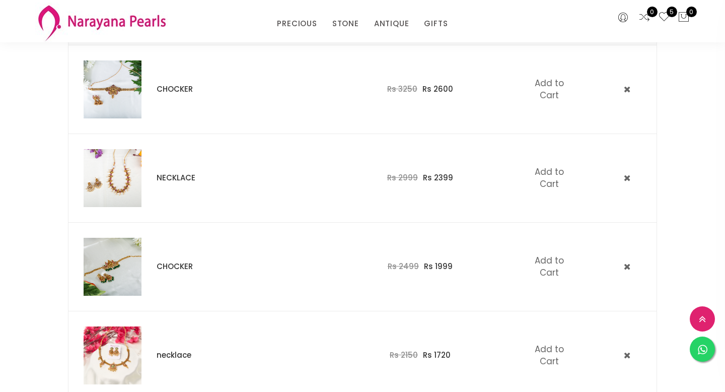
click at [116, 357] on img at bounding box center [113, 355] width 58 height 58
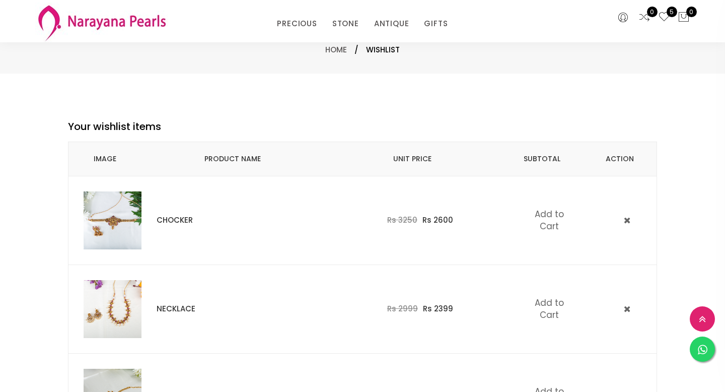
scroll to position [131, 0]
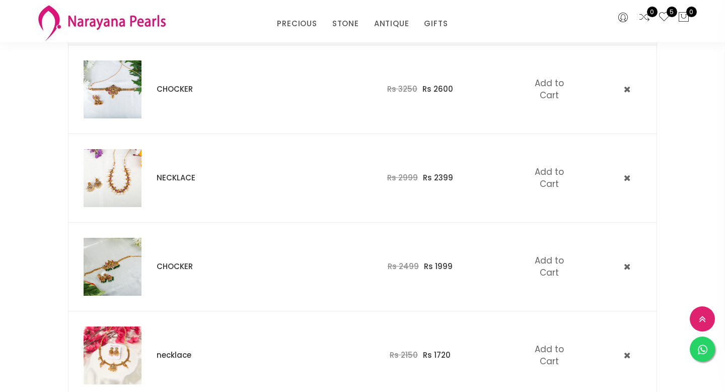
click at [118, 93] on img at bounding box center [113, 89] width 58 height 58
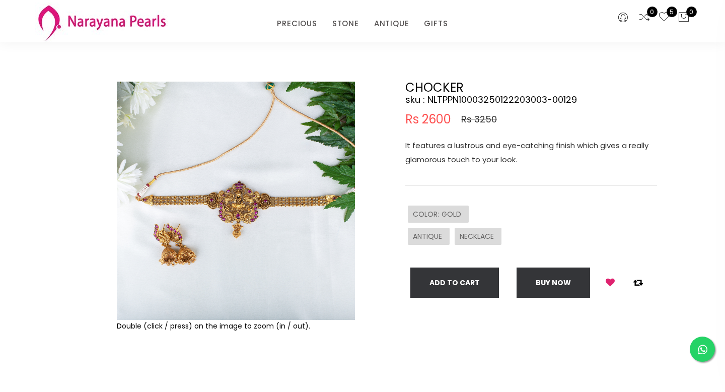
scroll to position [44, 0]
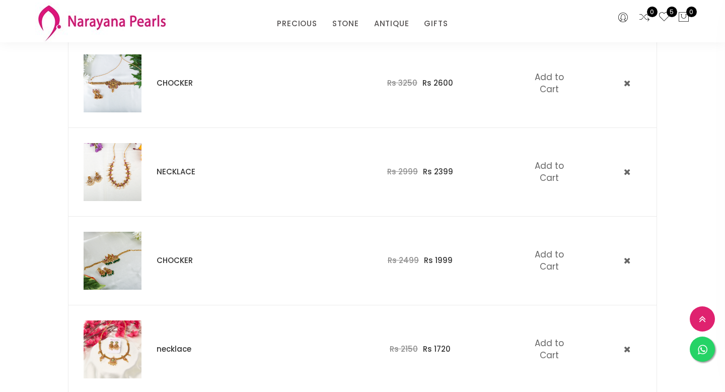
scroll to position [138, 0]
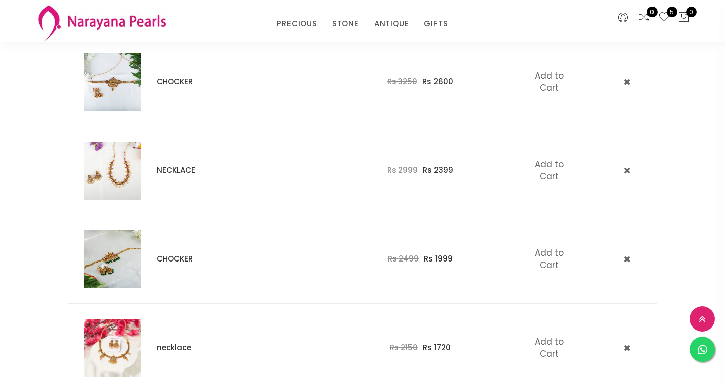
click at [115, 168] on img at bounding box center [113, 170] width 58 height 58
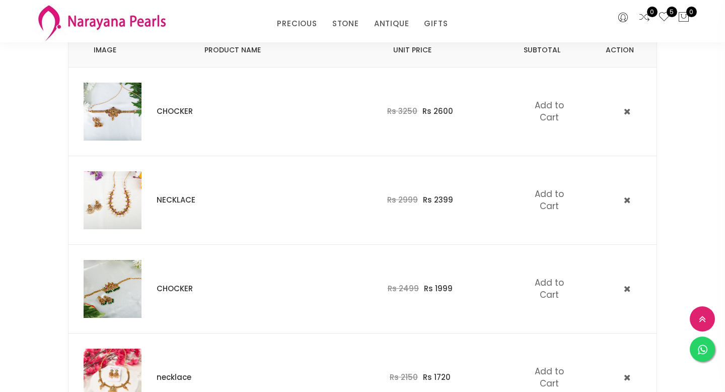
scroll to position [117, 0]
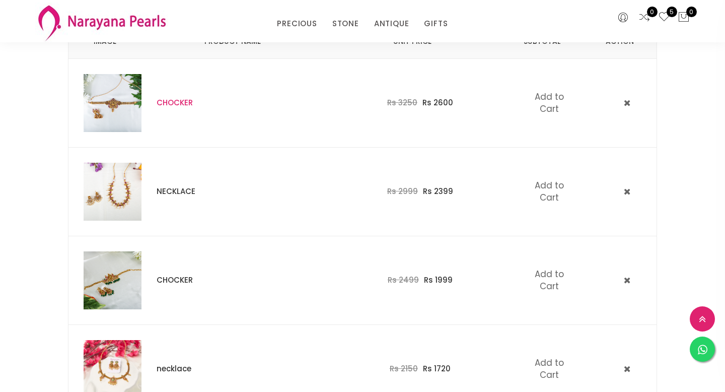
click at [167, 104] on link "CHOCKER" at bounding box center [175, 102] width 36 height 11
click at [177, 193] on link "NECKLACE" at bounding box center [176, 191] width 39 height 11
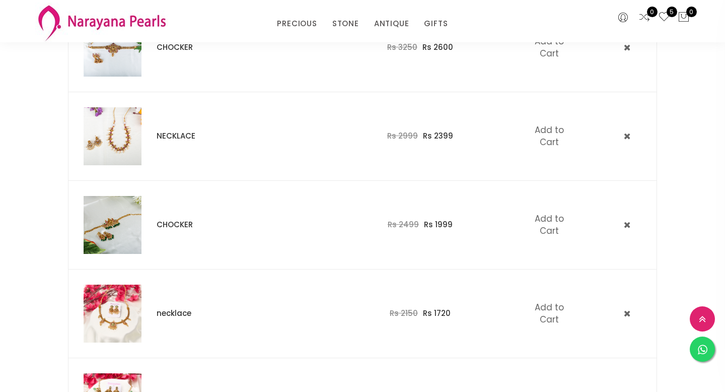
scroll to position [201, 0]
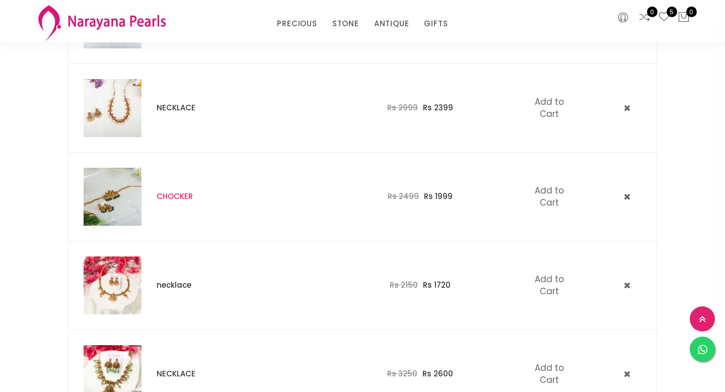
click at [178, 200] on link "CHOCKER" at bounding box center [175, 196] width 36 height 11
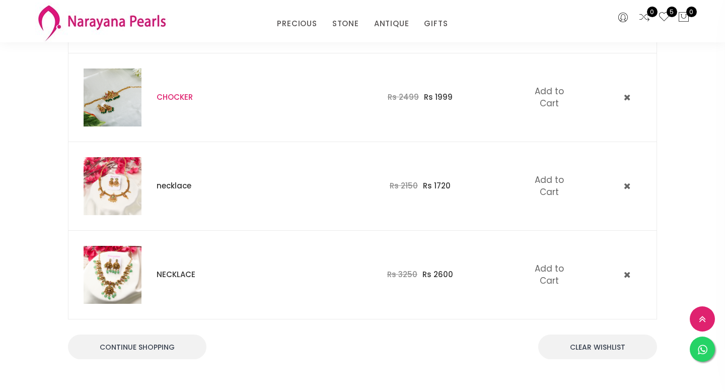
scroll to position [301, 0]
click at [173, 186] on link "necklace" at bounding box center [174, 184] width 35 height 11
click at [173, 272] on link "NECKLACE" at bounding box center [176, 273] width 39 height 11
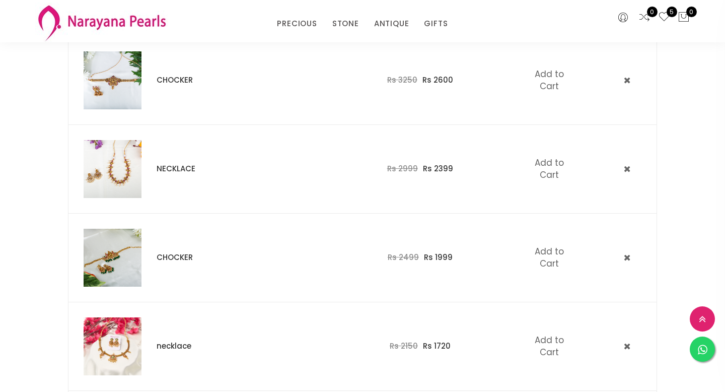
scroll to position [107, 0]
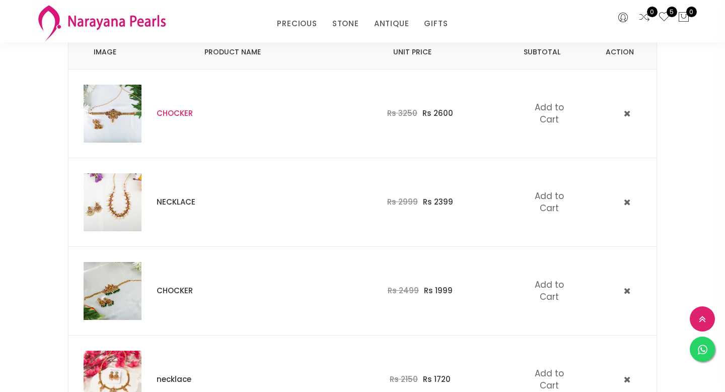
click at [181, 112] on link "CHOCKER" at bounding box center [175, 113] width 36 height 11
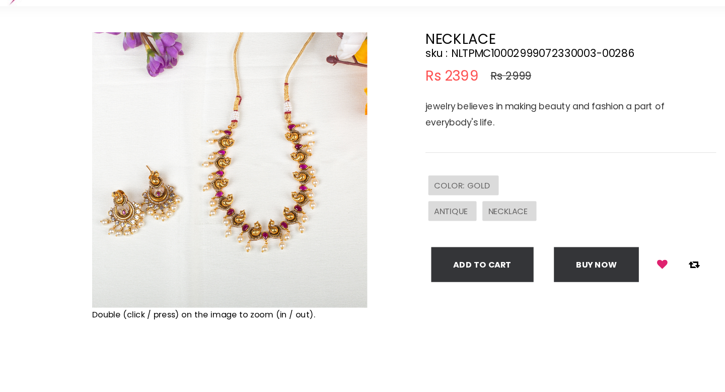
click at [263, 200] on img at bounding box center [236, 184] width 238 height 238
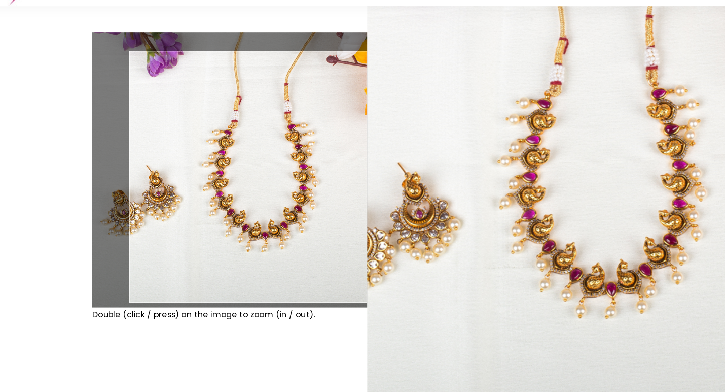
click at [476, 216] on span "NECKLACE" at bounding box center [477, 219] width 37 height 10
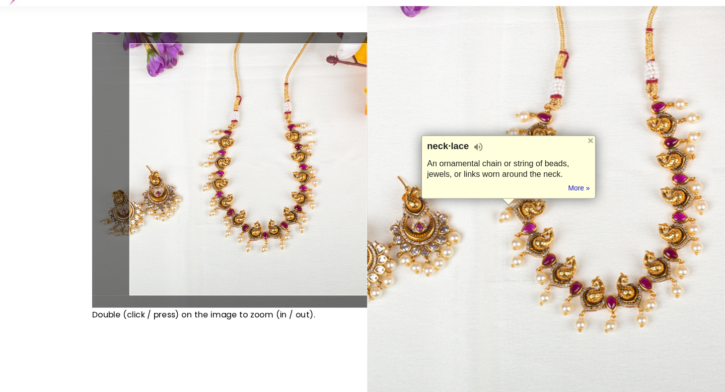
click at [272, 184] on img at bounding box center [236, 184] width 238 height 238
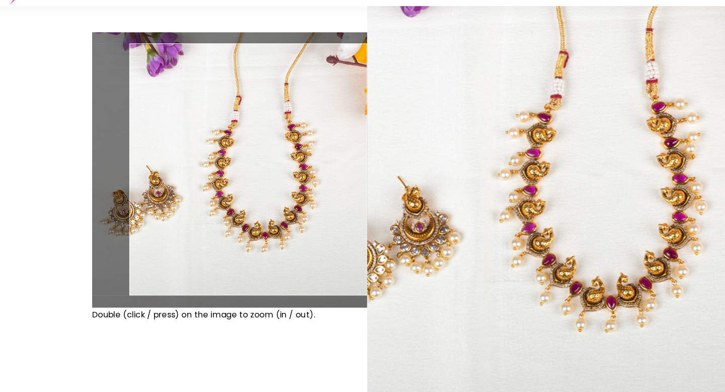
click at [272, 184] on img at bounding box center [236, 184] width 238 height 238
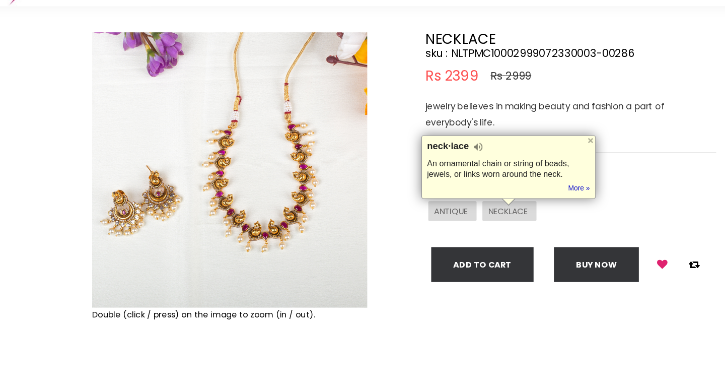
click at [113, 169] on div at bounding box center [89, 223] width 49 height 317
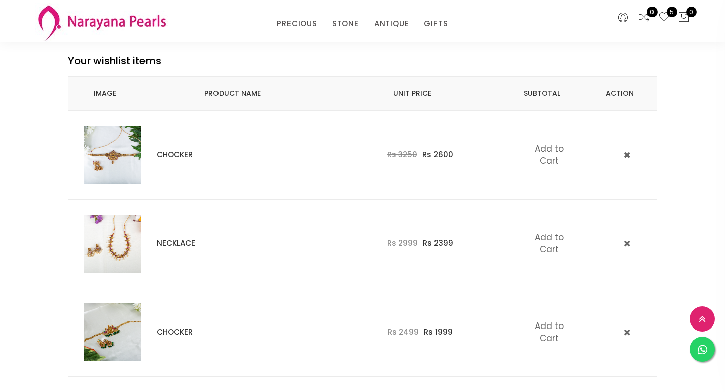
scroll to position [57, 0]
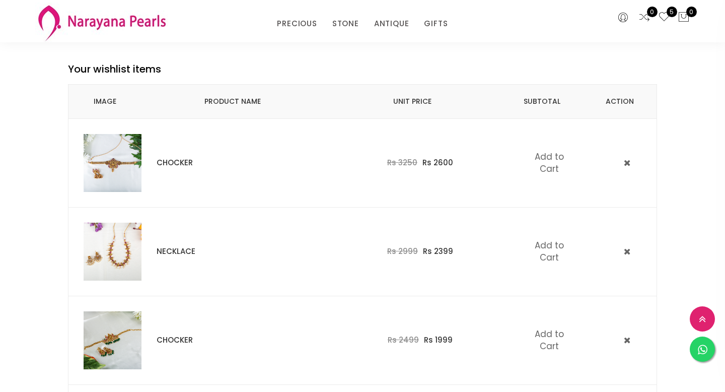
click at [121, 168] on img at bounding box center [113, 163] width 58 height 58
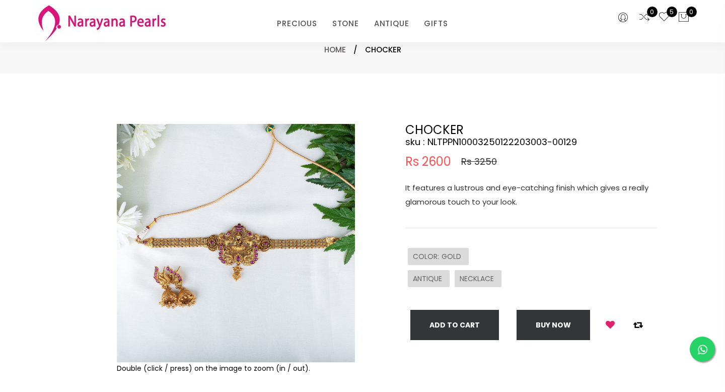
scroll to position [41, 0]
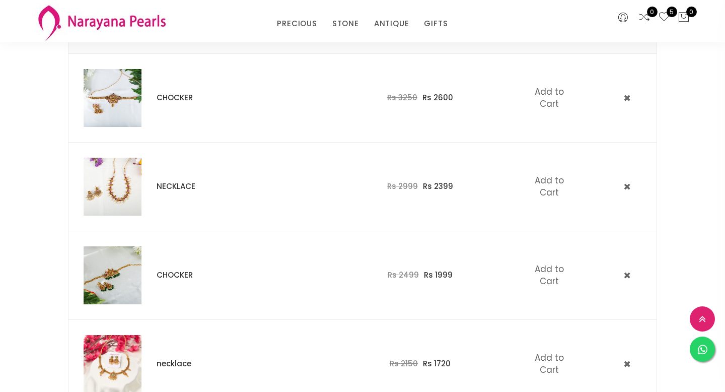
scroll to position [151, 0]
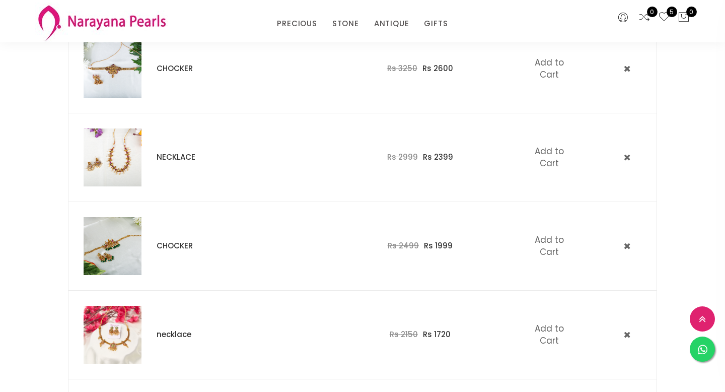
click at [123, 244] on img at bounding box center [113, 246] width 58 height 58
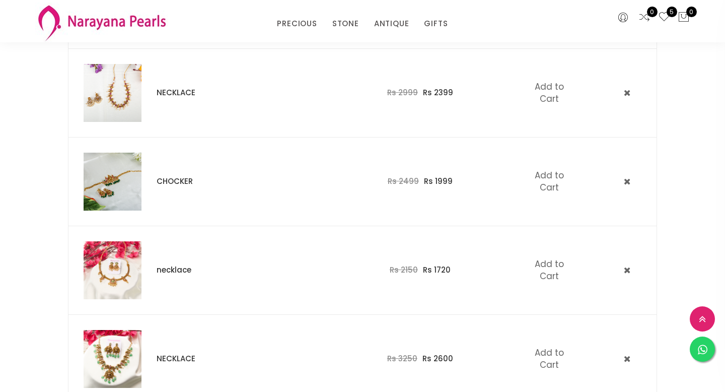
scroll to position [228, 0]
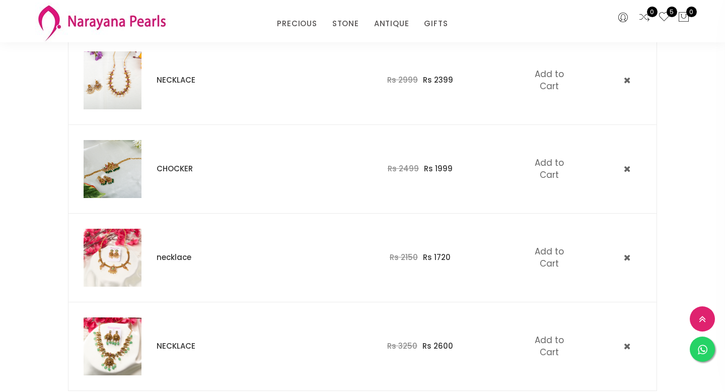
click at [118, 252] on img at bounding box center [113, 257] width 58 height 58
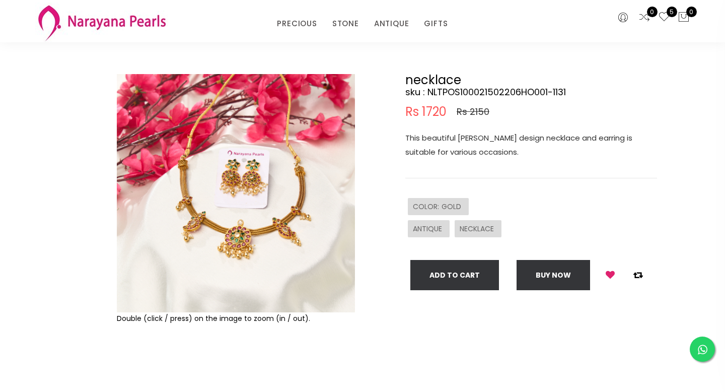
scroll to position [48, 0]
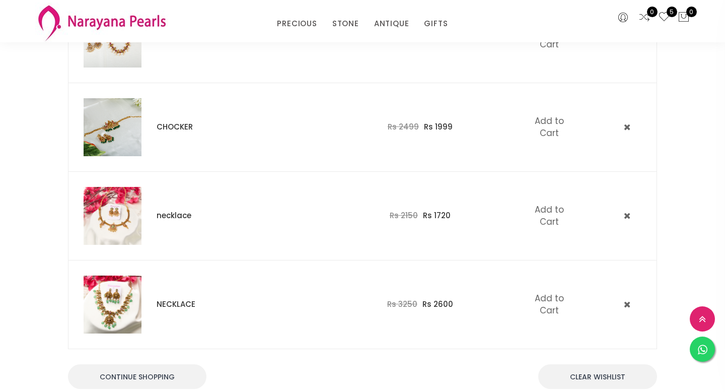
scroll to position [273, 0]
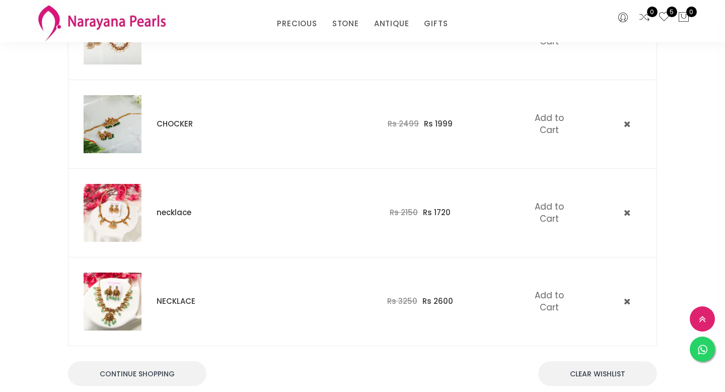
click at [110, 294] on img at bounding box center [113, 301] width 58 height 58
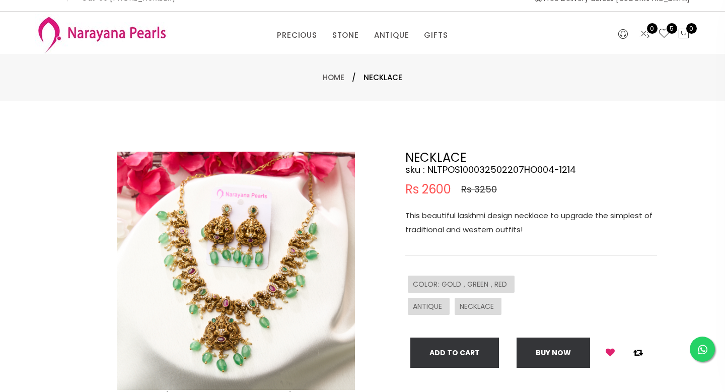
scroll to position [18, 0]
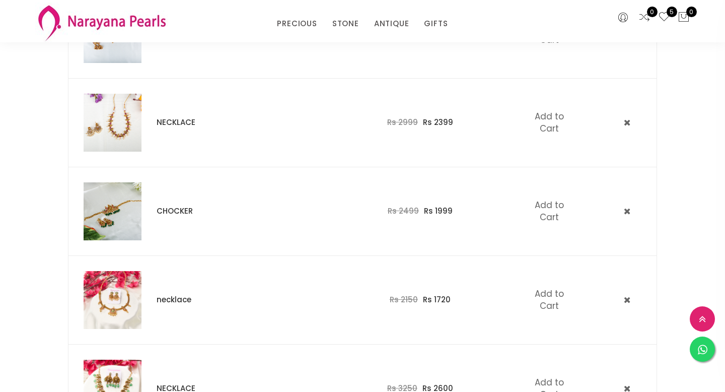
scroll to position [194, 0]
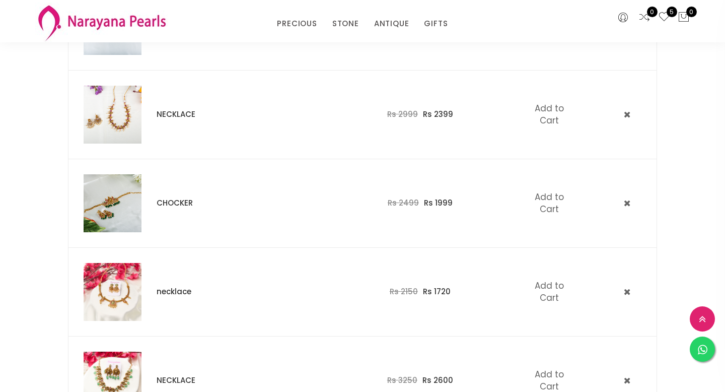
click at [126, 293] on img at bounding box center [113, 292] width 58 height 58
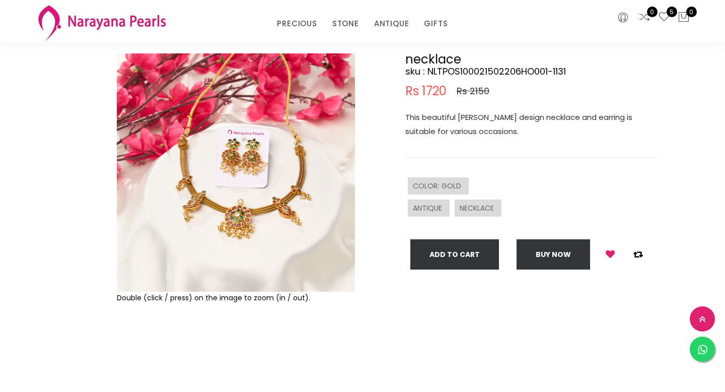
scroll to position [79, 0]
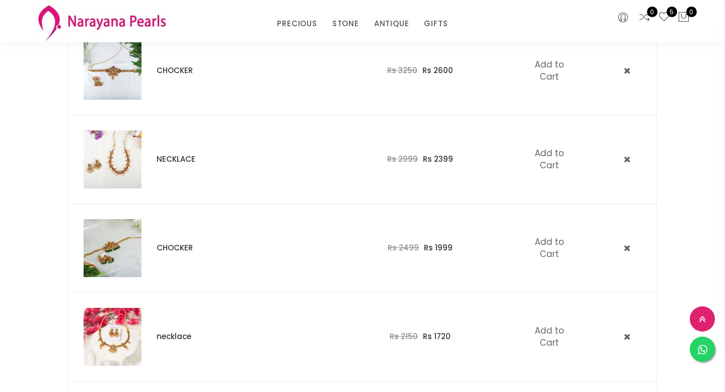
scroll to position [124, 0]
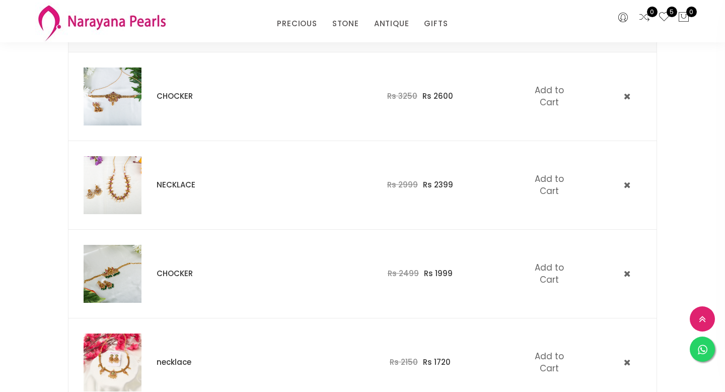
click at [122, 169] on img at bounding box center [113, 185] width 58 height 58
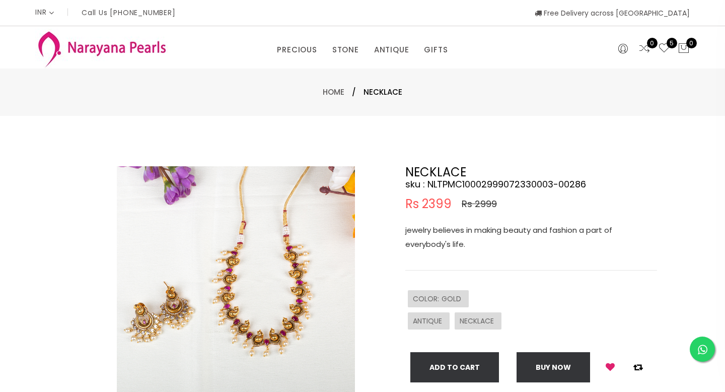
click at [247, 256] on img at bounding box center [236, 285] width 238 height 238
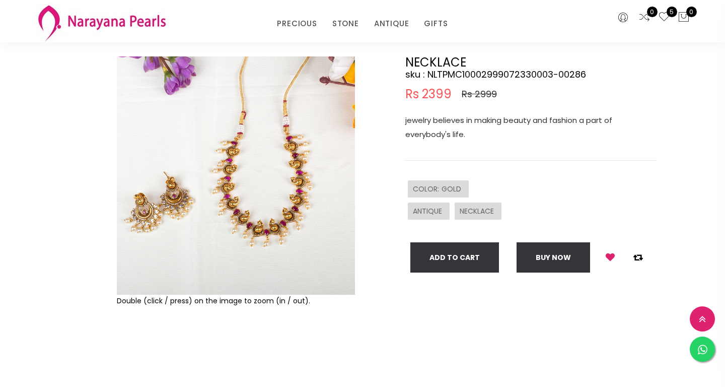
scroll to position [74, 0]
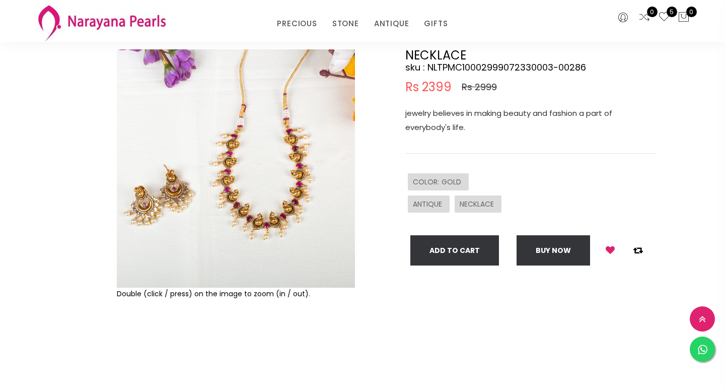
click at [264, 209] on img at bounding box center [236, 168] width 238 height 238
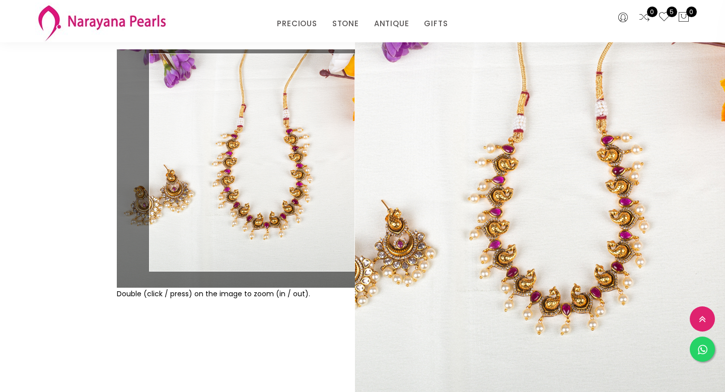
click at [518, 226] on div "NECKLACE sku : NLTPMC10002999072330003-00286 Rs 2399 Rs 2999 jewelry believes i…" at bounding box center [531, 157] width 252 height 216
click at [499, 217] on div "NECKLACE sku : NLTPMC10002999072330003-00286 Rs 2399 Rs 2999 jewelry believes i…" at bounding box center [531, 157] width 252 height 216
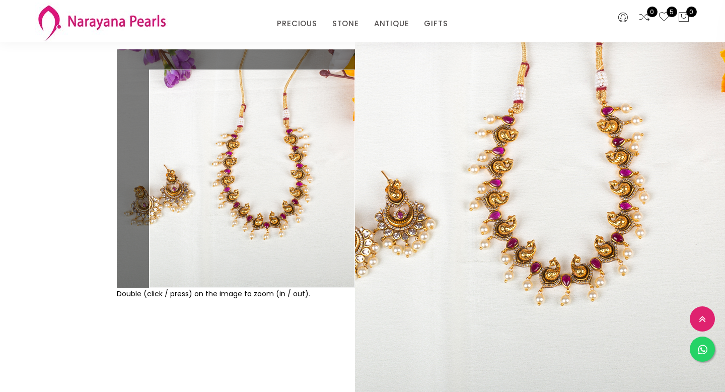
click at [264, 344] on div "Double (click / press) on the image to zoom (in / out)." at bounding box center [235, 207] width 243 height 317
click at [699, 323] on icon at bounding box center [702, 319] width 19 height 25
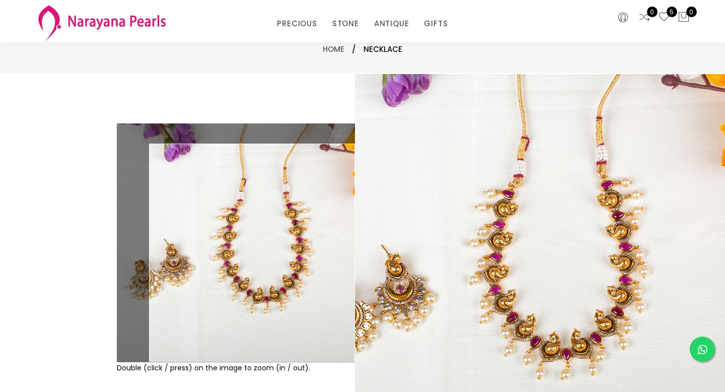
scroll to position [0, 0]
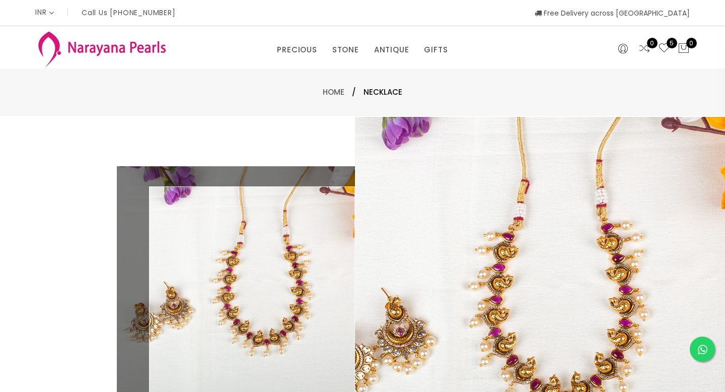
click at [296, 135] on div "Double (click / press) on the image to zoom (in / out). NECKLACE sku : NLTPMC10…" at bounding box center [362, 325] width 725 height 418
click at [295, 135] on div "Double (click / press) on the image to zoom (in / out). NECKLACE sku : NLTPMC10…" at bounding box center [362, 325] width 725 height 418
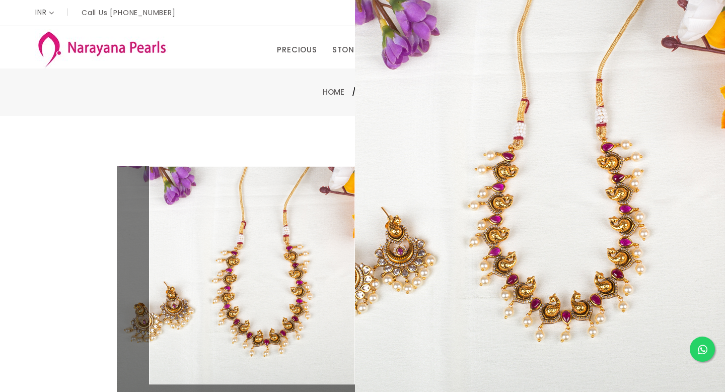
click at [282, 211] on img at bounding box center [236, 285] width 238 height 238
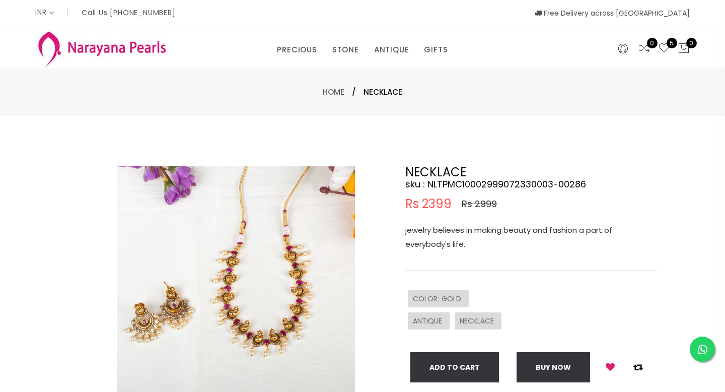
scroll to position [44, 0]
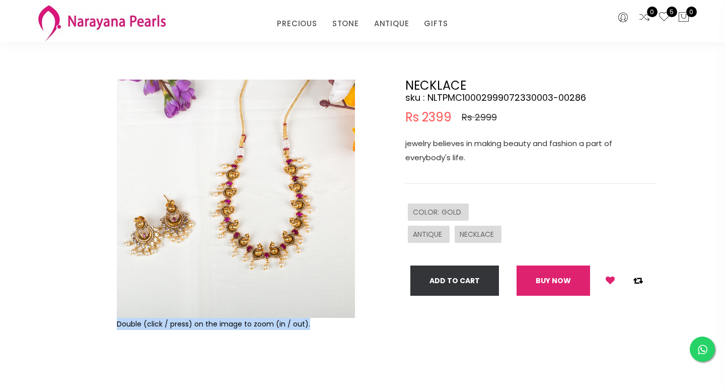
click at [542, 282] on button "Buy now" at bounding box center [552, 280] width 73 height 30
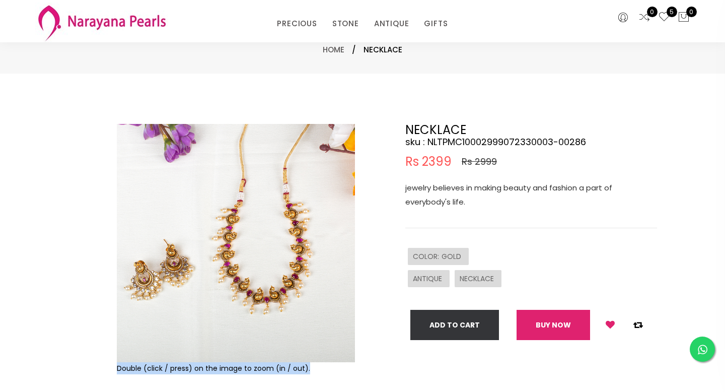
select select "IN"
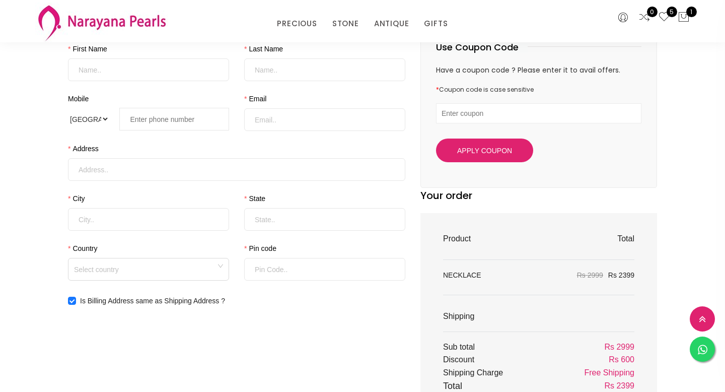
scroll to position [113, 0]
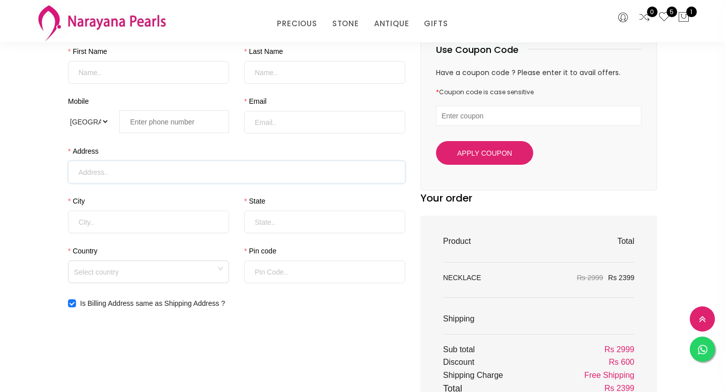
click at [141, 166] on input "Address" at bounding box center [236, 172] width 337 height 23
type input "12B-1 KANNAGI STREET"
type input "Baskar"
type input "V"
type input "basjay60@gmail.com"
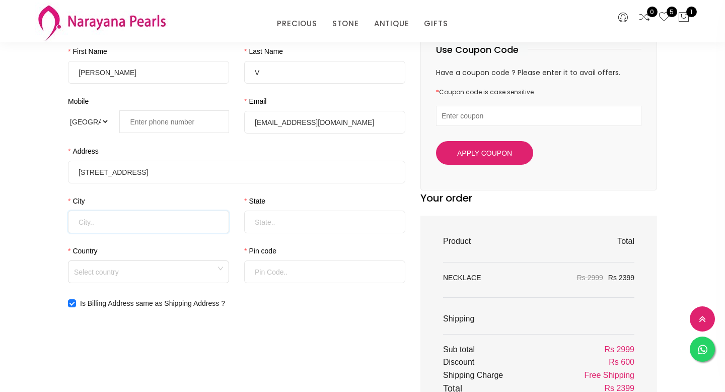
type input "THANJAVUR"
type input "Tamil Nadu"
type input "613007"
click at [281, 292] on div "Pin code 613007" at bounding box center [325, 270] width 176 height 50
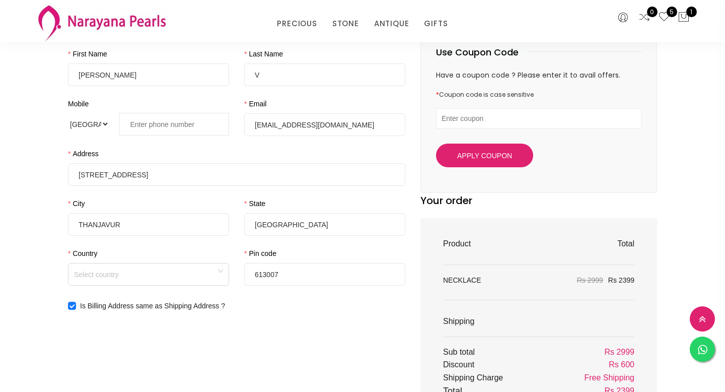
scroll to position [97, 0]
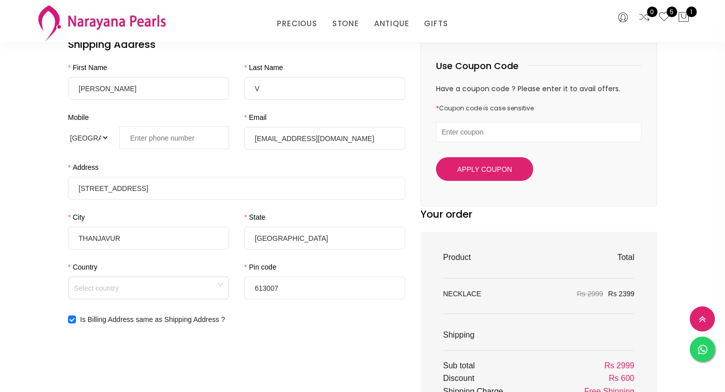
click at [449, 137] on input "text" at bounding box center [538, 132] width 205 height 20
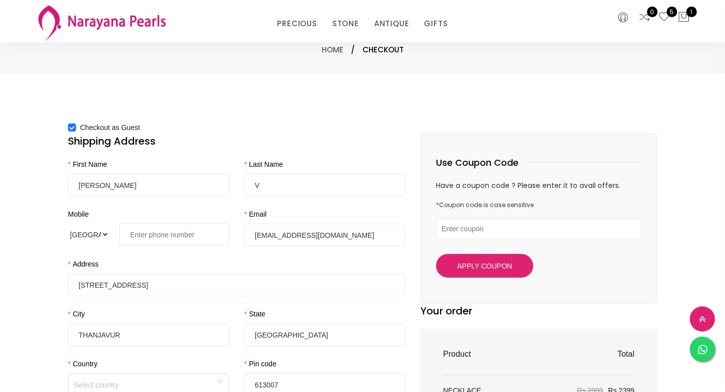
scroll to position [85, 0]
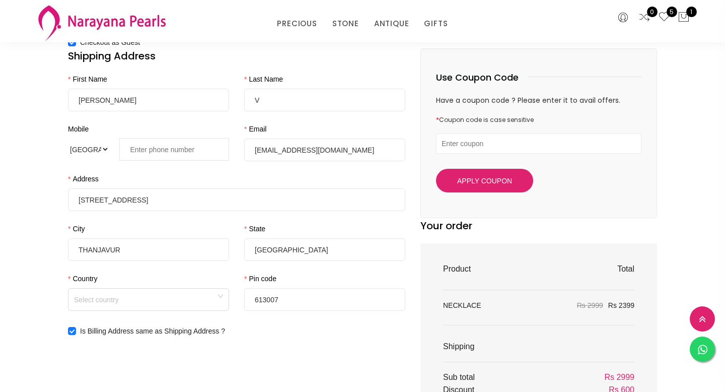
click at [179, 143] on input "tel" at bounding box center [174, 149] width 110 height 23
click at [103, 150] on select "International Afghanistan Åland Islands Albania Algeria American Samoa Andorra …" at bounding box center [88, 149] width 41 height 23
click at [148, 151] on input "tel" at bounding box center [174, 149] width 110 height 23
click at [142, 180] on div "Address" at bounding box center [236, 180] width 337 height 15
click at [170, 201] on input "12B-1 KANNAGI STREET" at bounding box center [236, 199] width 337 height 23
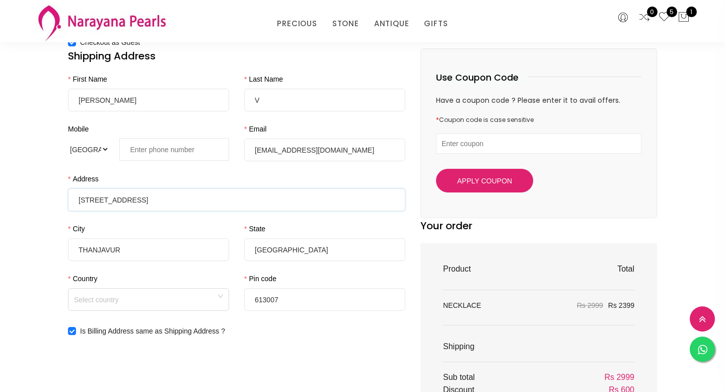
click at [200, 204] on input "12B-1 KANNAGI STREET" at bounding box center [236, 199] width 337 height 23
click at [200, 181] on div "Address" at bounding box center [236, 180] width 337 height 15
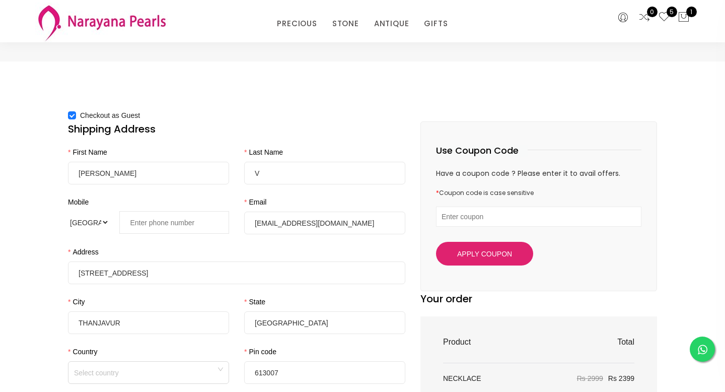
scroll to position [0, 0]
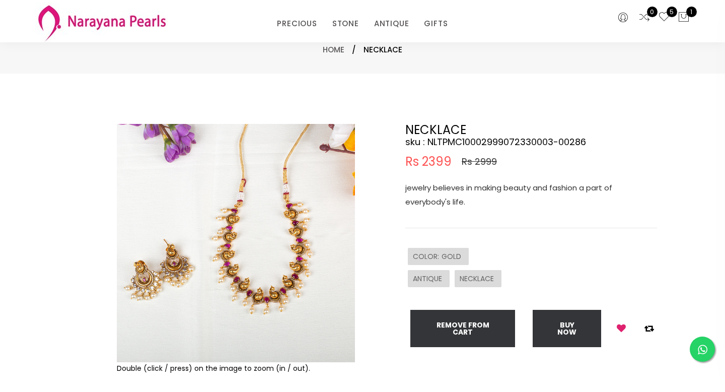
scroll to position [44, 0]
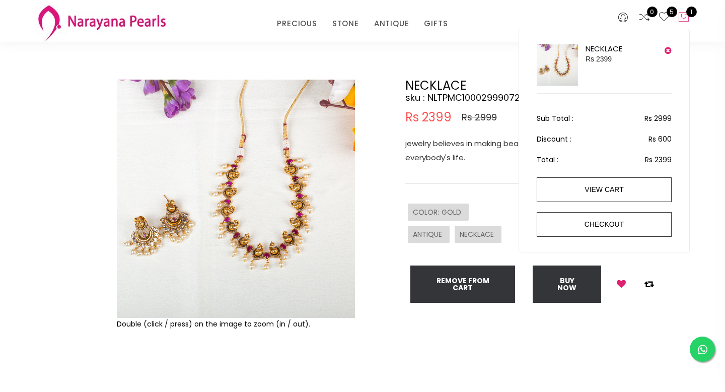
click at [687, 17] on icon at bounding box center [683, 17] width 12 height 12
click at [685, 18] on icon at bounding box center [683, 17] width 12 height 12
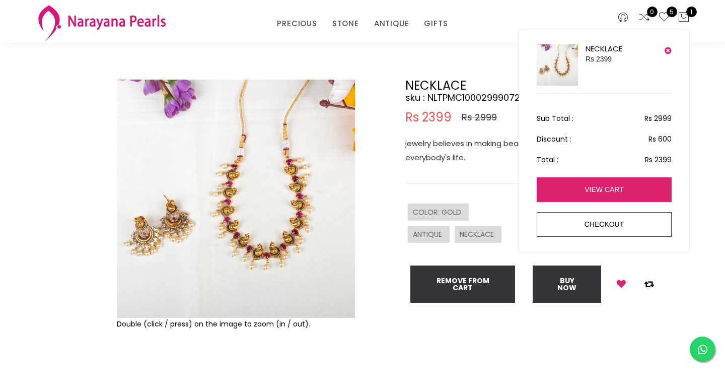
click at [591, 187] on link "view cart" at bounding box center [603, 189] width 135 height 25
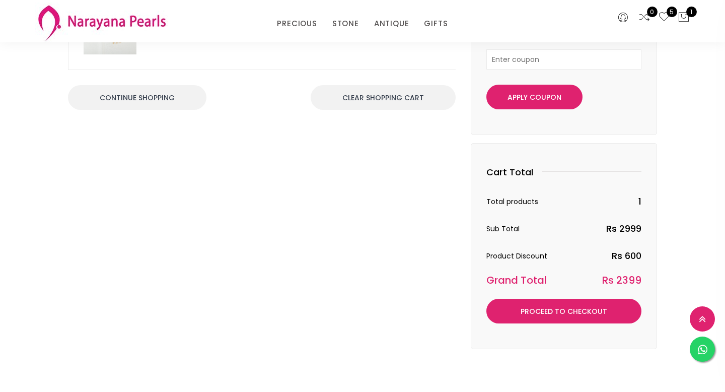
scroll to position [228, 0]
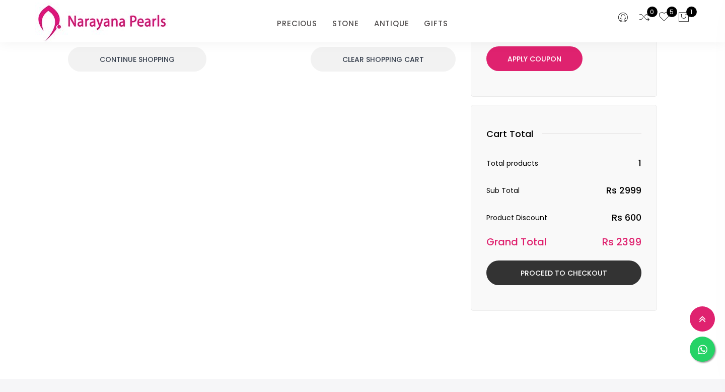
click at [555, 276] on link "Proceed to Checkout" at bounding box center [563, 272] width 155 height 25
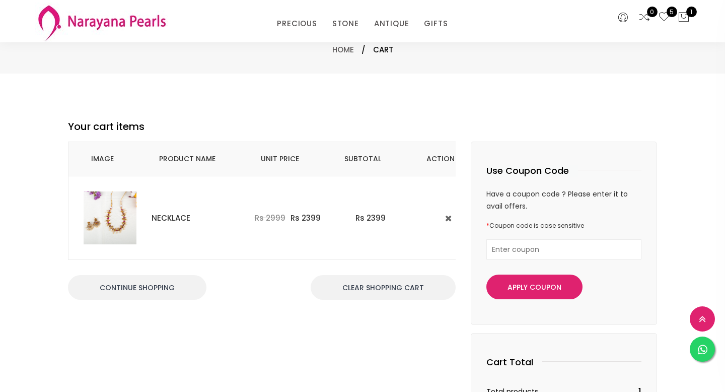
select select "IN"
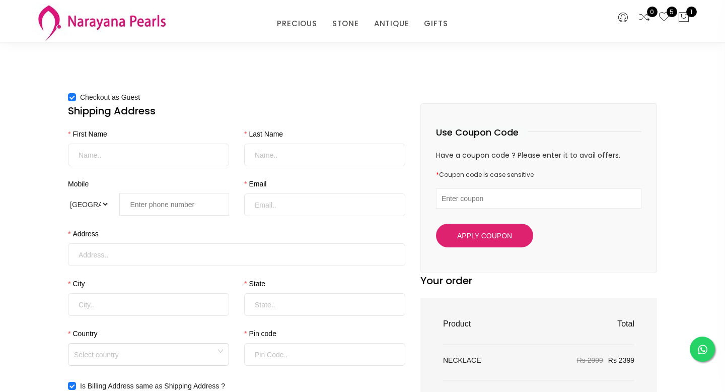
scroll to position [46, 0]
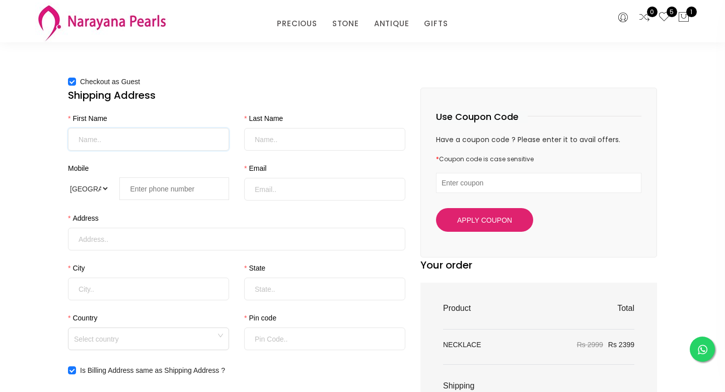
click at [151, 146] on input "First Name" at bounding box center [148, 139] width 161 height 23
type input "Baskar"
type input "V"
type input "basjay60@gmail.com"
type input "12B-1 KANNAGI STREET"
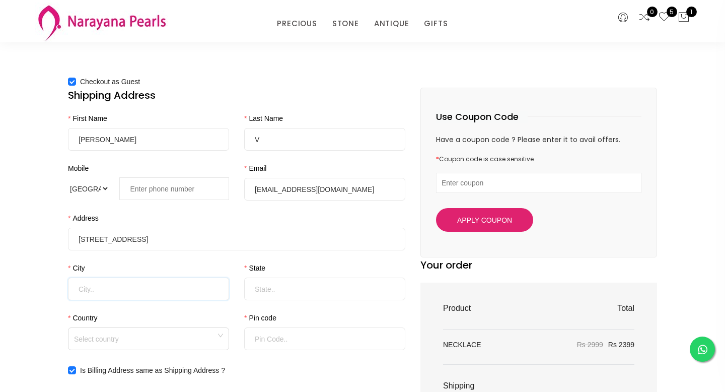
type input "THANJAVUR"
type input "Tamil Nadu"
type input "613007"
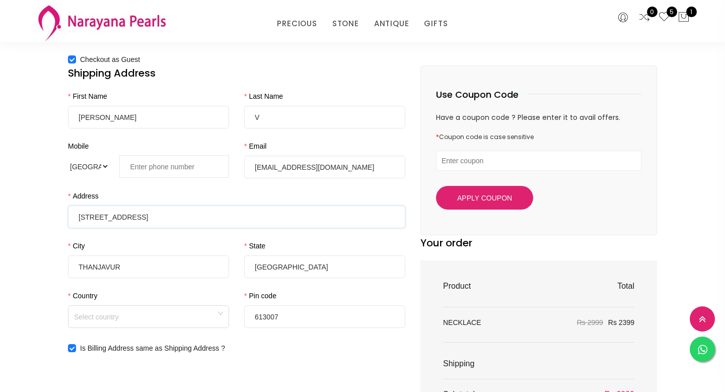
click at [189, 215] on input "12B-1 KANNAGI STREET" at bounding box center [236, 216] width 337 height 23
click at [20, 220] on div "Checkout as Guest Shipping Address First Name Baskar Last Name V Mobile Interna…" at bounding box center [362, 316] width 725 height 621
click at [184, 217] on input "12B-1 KANNAGI STREET" at bounding box center [236, 216] width 337 height 23
paste input ",MUTHAMIZH NAGAR, M.C. ROAD,THANJAVUR – 613007"
click at [327, 217] on input "12B-1 KANNAGI STREET,MUTHAMIZH NAGAR, M.C. ROAD,THANJAVUR – 613007" at bounding box center [236, 216] width 337 height 23
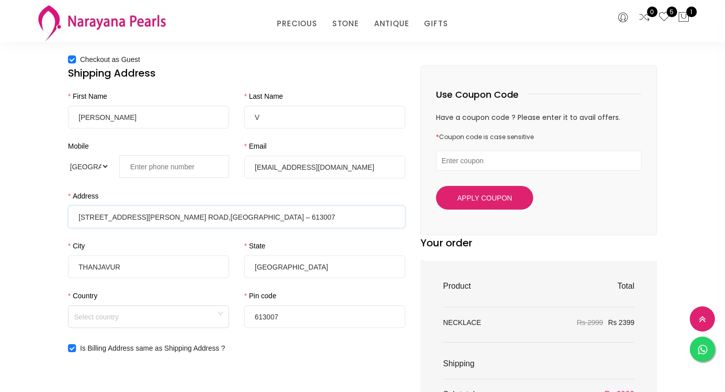
click at [327, 217] on input "12B-1 KANNAGI STREET,MUTHAMIZH NAGAR, M.C. ROAD,THANJAVUR – 613007" at bounding box center [236, 216] width 337 height 23
click at [140, 321] on span at bounding box center [148, 316] width 149 height 22
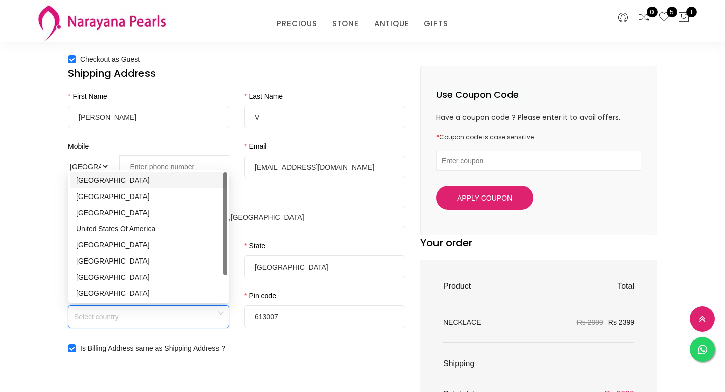
click at [112, 184] on div "India" at bounding box center [148, 180] width 145 height 11
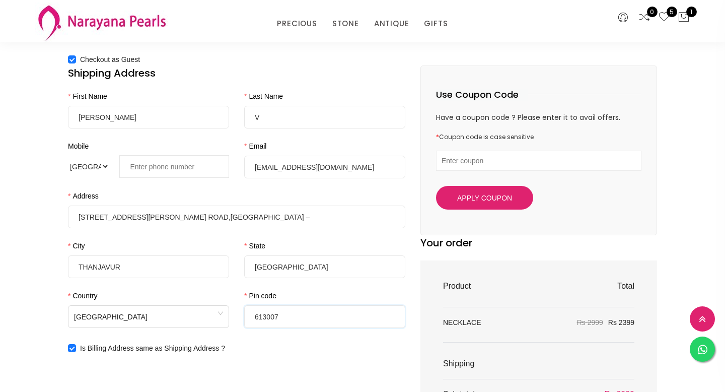
click at [271, 323] on input "613007" at bounding box center [324, 316] width 161 height 23
click at [263, 349] on div "Is Billing Address same as Shipping Address ?" at bounding box center [236, 347] width 337 height 11
click at [289, 216] on input "12B-1 KANNAGI STREET,MUTHAMIZH NAGAR, M.C. ROAD,THANJAVUR –" at bounding box center [236, 216] width 337 height 23
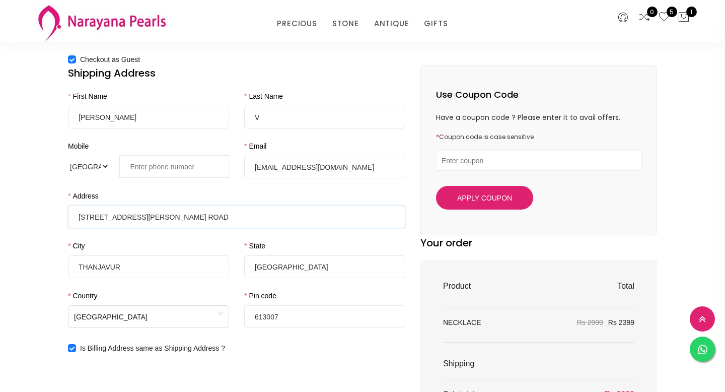
type input "12B-1 KANNAGI STREET,MUTHAMIZH NAGAR, M.C. ROAD"
click at [335, 347] on div "Is Billing Address same as Shipping Address ?" at bounding box center [236, 347] width 337 height 11
click at [183, 176] on input "tel" at bounding box center [174, 166] width 110 height 23
type input "+91 94436 66628"
click at [144, 167] on input "+91 94436 66628" at bounding box center [174, 166] width 110 height 23
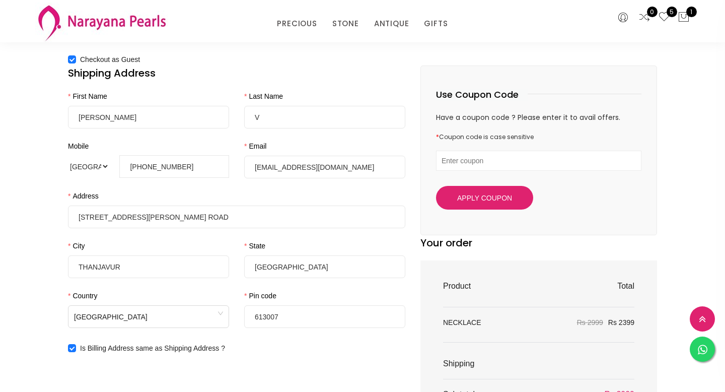
select select "AZ"
type input "+994 43 666 62 8"
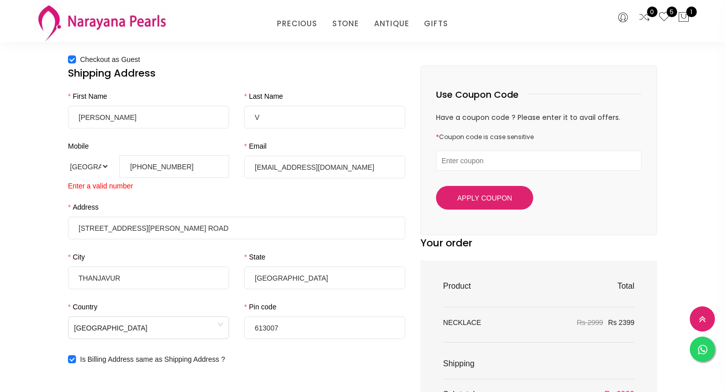
select select "LK"
type input "94 436 666 28"
click at [89, 167] on select "International Afghanistan Åland Islands Albania Algeria American Samoa Andorra …" at bounding box center [88, 166] width 41 height 23
select select "IN"
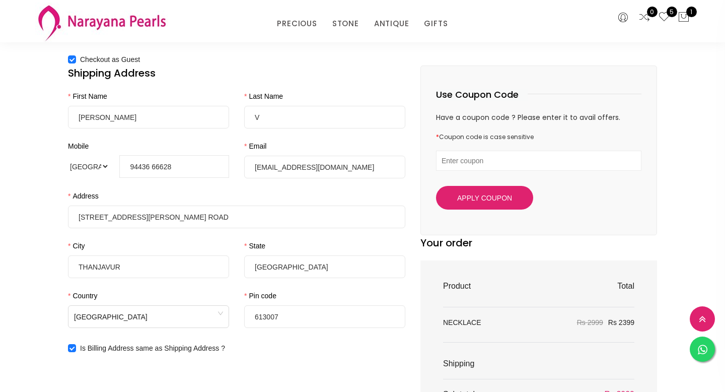
click at [151, 194] on div "Address" at bounding box center [236, 197] width 337 height 15
click at [154, 168] on input "94436 66628" at bounding box center [174, 166] width 110 height 23
type input "94436 66628"
click at [211, 192] on div "Address" at bounding box center [236, 197] width 337 height 15
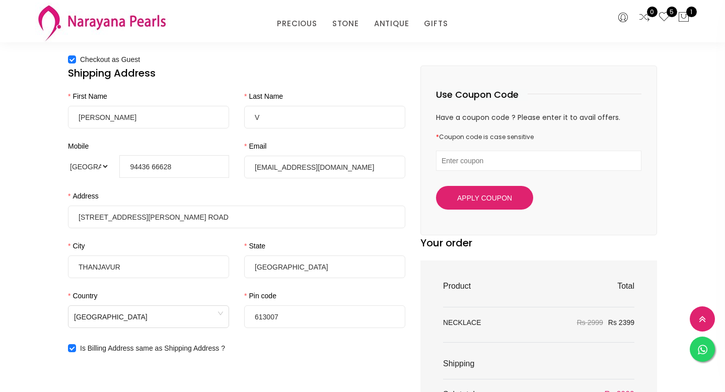
drag, startPoint x: 181, startPoint y: 165, endPoint x: 111, endPoint y: 165, distance: 70.0
click at [111, 165] on div "International Afghanistan Åland Islands Albania Algeria American Samoa Andorra …" at bounding box center [148, 166] width 161 height 23
click at [172, 205] on div "Address" at bounding box center [236, 197] width 337 height 15
drag, startPoint x: 323, startPoint y: 169, endPoint x: 223, endPoint y: 169, distance: 99.6
click at [223, 169] on div "First Name Baskar Last Name V Mobile International Afghanistan Åland Islands Al…" at bounding box center [236, 215] width 352 height 249
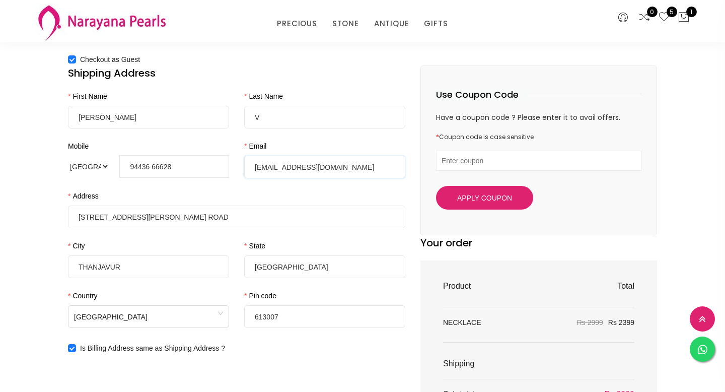
type input "bondvivek92@gmail.com"
click at [244, 191] on div "Address" at bounding box center [236, 197] width 337 height 15
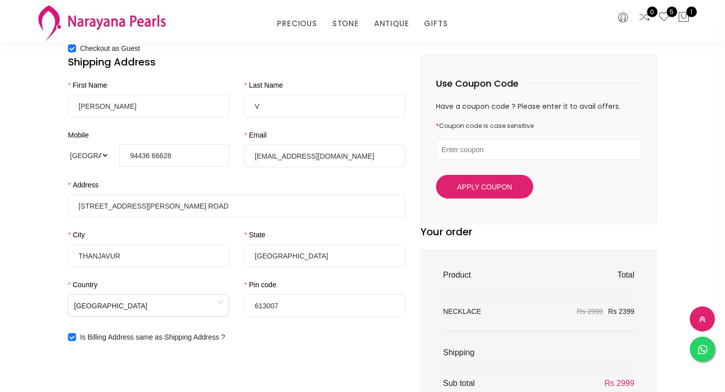
scroll to position [82, 0]
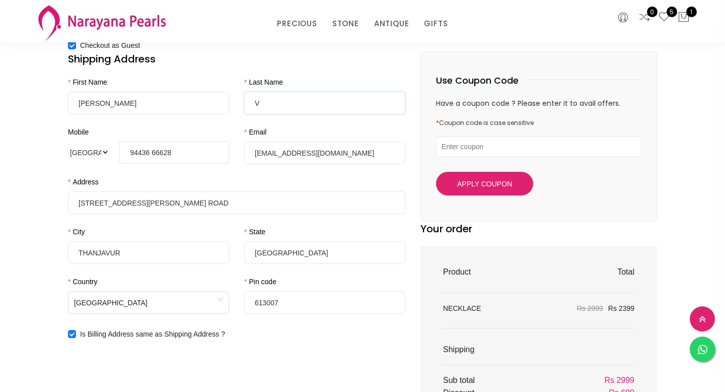
click at [273, 104] on input "V" at bounding box center [324, 103] width 161 height 23
click at [302, 67] on div "Shipping Address First Name Baskar Last Name V Mobile International Afghanistan…" at bounding box center [236, 188] width 337 height 274
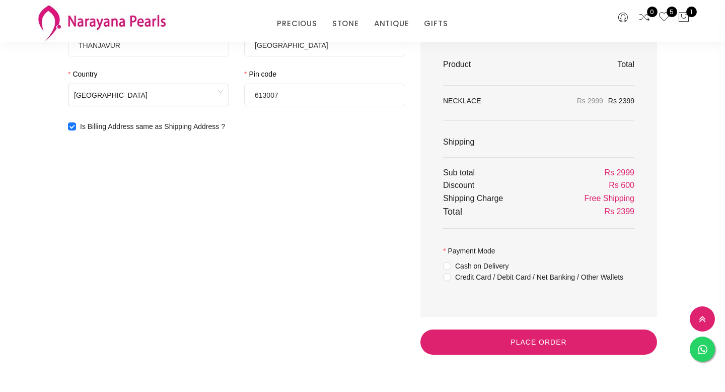
scroll to position [301, 0]
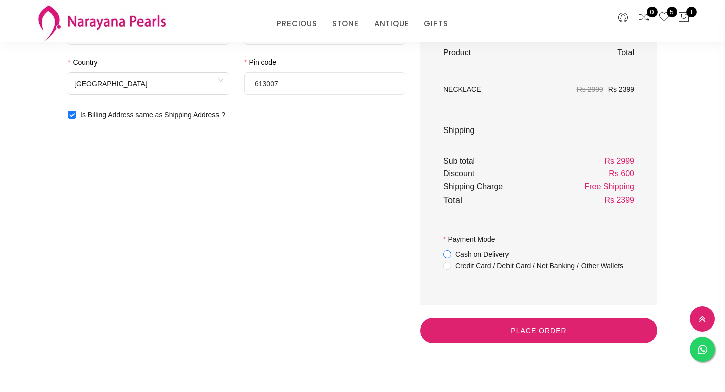
click at [448, 255] on input "Cash on Delivery" at bounding box center [447, 261] width 8 height 23
radio input "true"
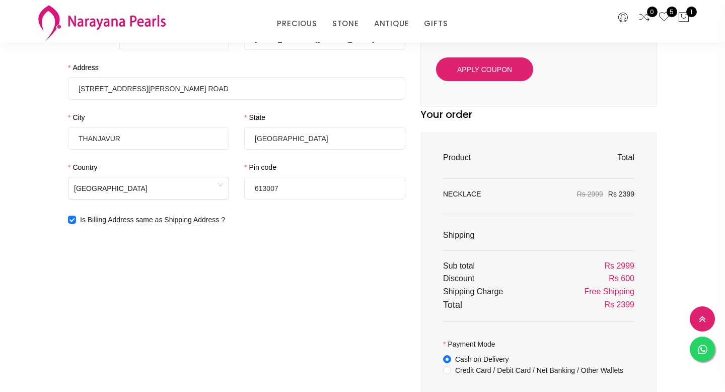
scroll to position [153, 0]
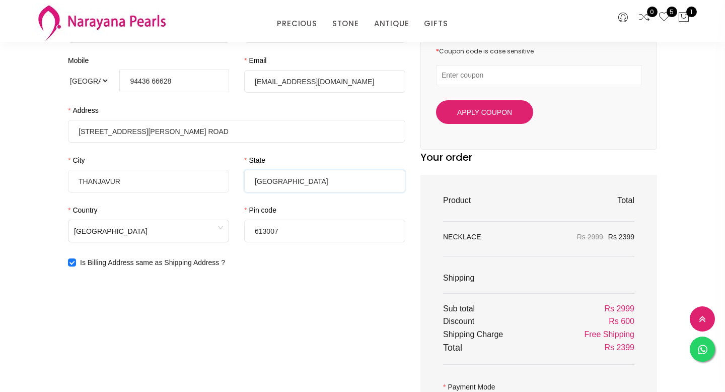
click at [335, 185] on input "Tamil Nadu" at bounding box center [324, 181] width 161 height 23
type input "Tamil Nadu"
click at [201, 181] on input "THANJAVUR" at bounding box center [148, 181] width 161 height 23
drag, startPoint x: 141, startPoint y: 182, endPoint x: 72, endPoint y: 182, distance: 68.9
click at [72, 182] on input "THANJAVUr" at bounding box center [148, 181] width 161 height 23
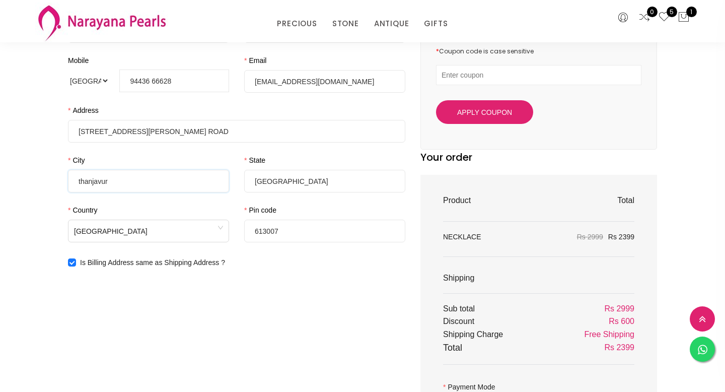
type input "thanjavur"
click at [186, 295] on div "Shipping Address First Name Baskar Last Name V Mobile International Afghanistan…" at bounding box center [236, 235] width 352 height 510
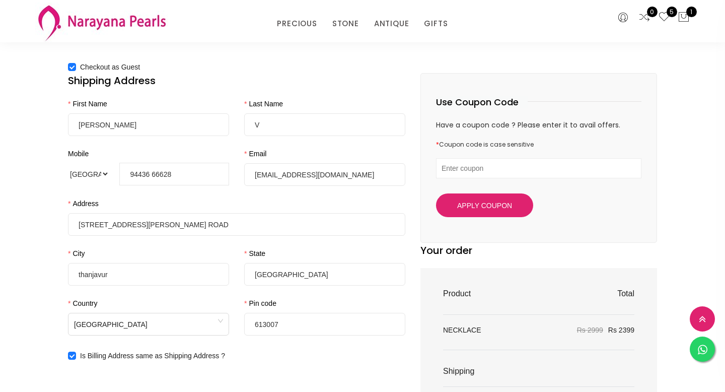
scroll to position [71, 0]
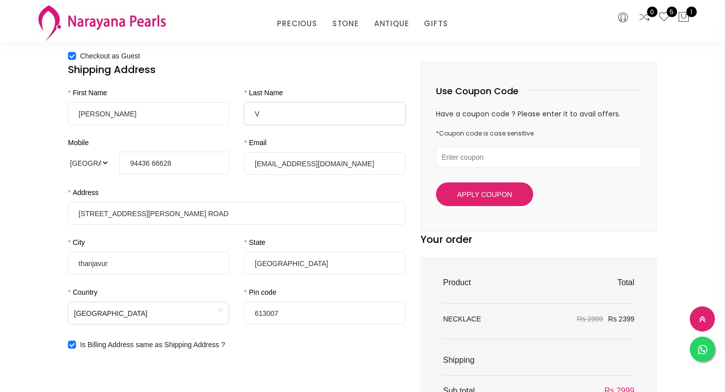
click at [315, 109] on input "V" at bounding box center [324, 113] width 161 height 23
click at [196, 107] on input "Baskar" at bounding box center [148, 113] width 161 height 23
type input "Baskar"
click at [371, 57] on div "Checkout as Guest" at bounding box center [362, 56] width 604 height 12
click at [320, 119] on input "V" at bounding box center [324, 113] width 161 height 23
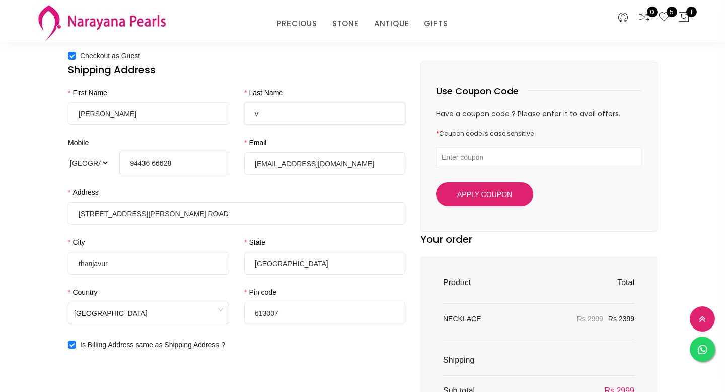
type input "v"
click at [362, 89] on div "Last Name" at bounding box center [324, 94] width 161 height 15
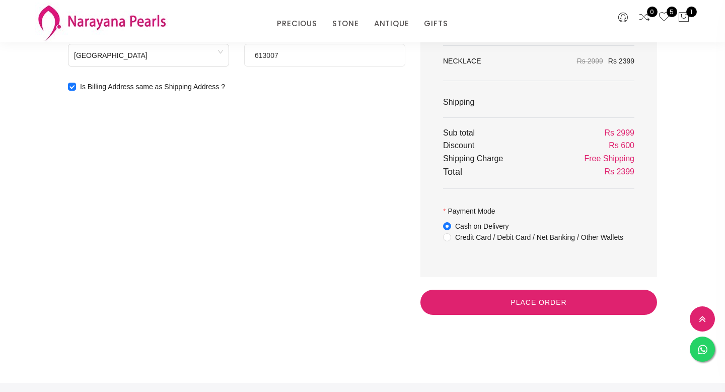
scroll to position [330, 0]
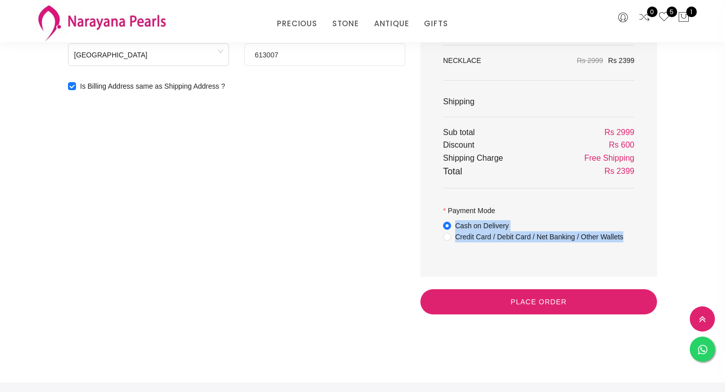
drag, startPoint x: 484, startPoint y: 249, endPoint x: 456, endPoint y: 229, distance: 34.1
click at [456, 229] on div "Cash on Delivery Credit Card / Debit Card / Net Banking / Other Wallets" at bounding box center [538, 231] width 191 height 22
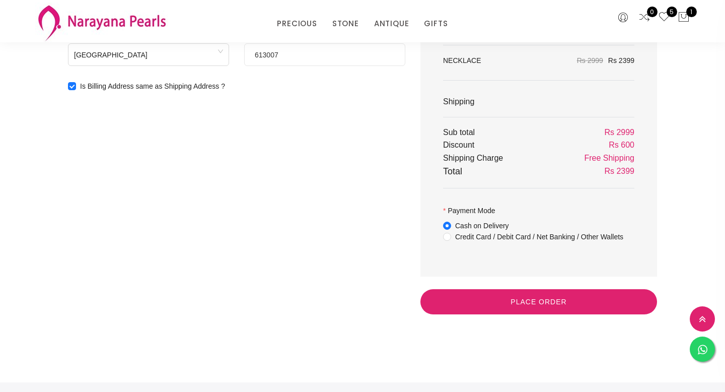
click at [417, 214] on div "Use Coupon Code Have a coupon code ? Please enter it to avail offers. * Coupon …" at bounding box center [539, 59] width 252 height 510
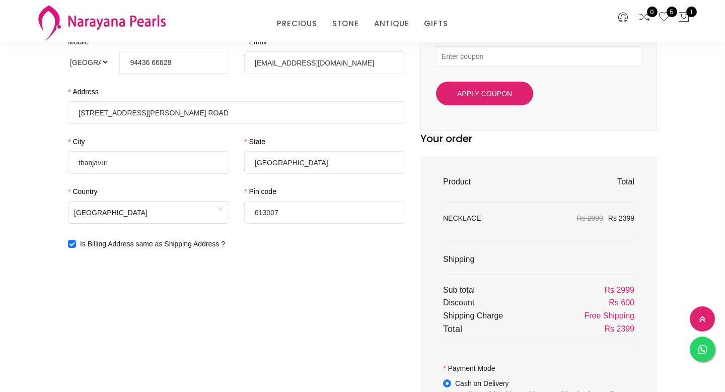
scroll to position [266, 0]
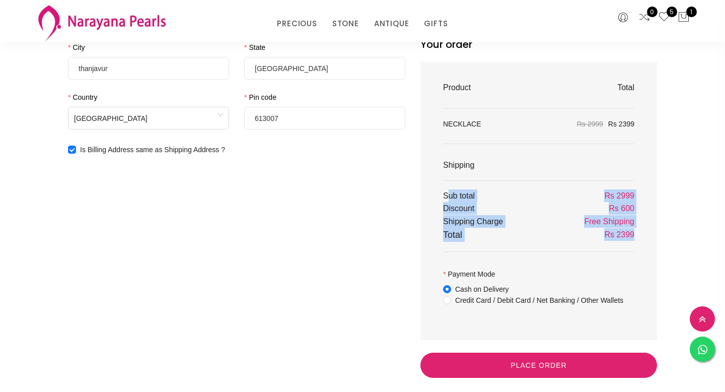
drag, startPoint x: 640, startPoint y: 236, endPoint x: 445, endPoint y: 196, distance: 198.4
click at [445, 196] on div "Product Total NECKLACE Rs 2999 Rs 2399 Shipping Sub total Rs 2999 Discount Rs 6…" at bounding box center [538, 201] width 237 height 278
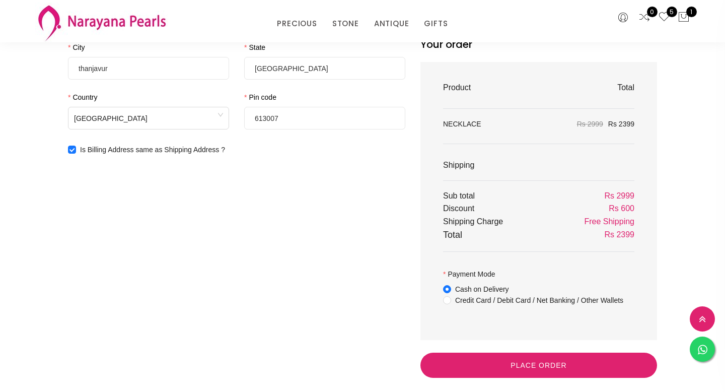
click at [437, 193] on div "Product Total NECKLACE Rs 2999 Rs 2399 Shipping Sub total Rs 2999 Discount Rs 6…" at bounding box center [538, 201] width 237 height 278
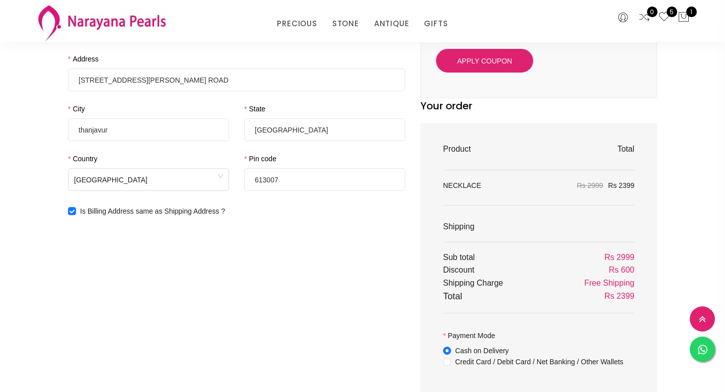
scroll to position [276, 0]
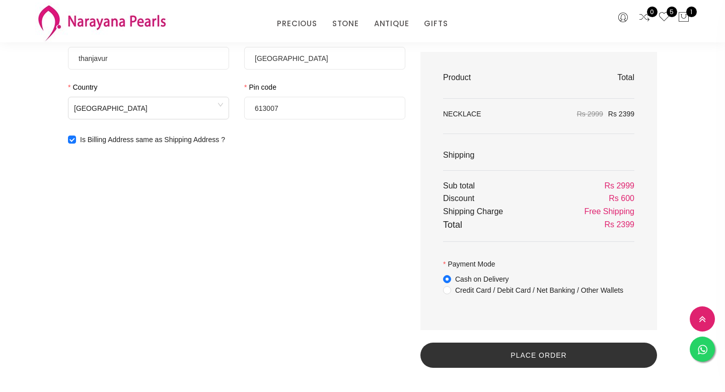
click at [522, 361] on button "Place Order" at bounding box center [538, 354] width 237 height 25
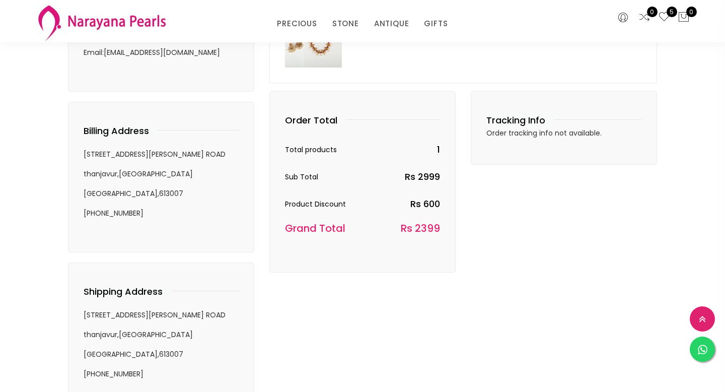
scroll to position [107, 0]
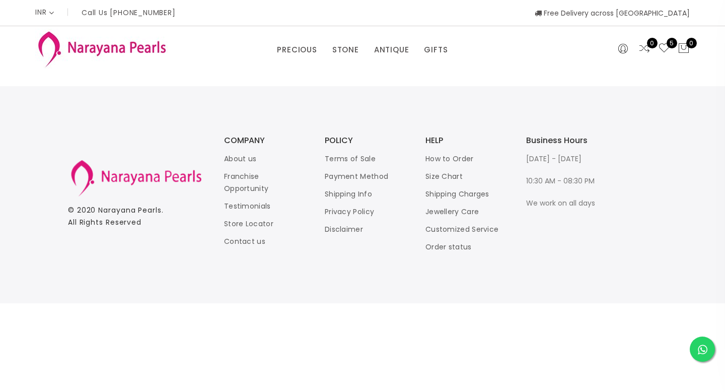
select select "INR"
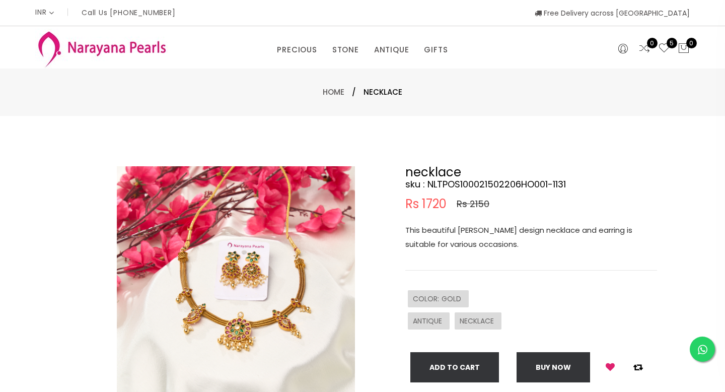
select select "INR"
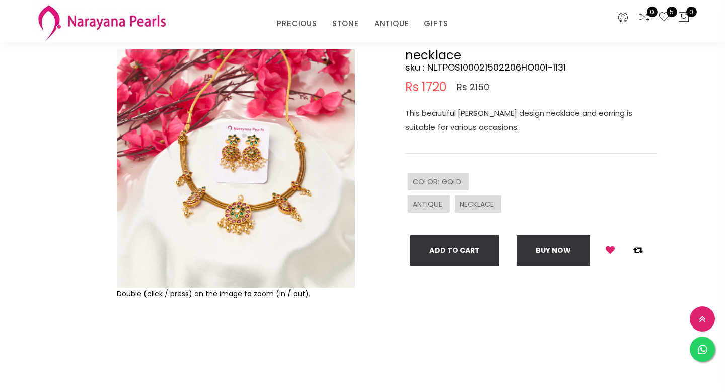
click at [236, 219] on img at bounding box center [236, 168] width 238 height 238
click at [205, 203] on img at bounding box center [236, 168] width 238 height 238
click at [219, 185] on img at bounding box center [236, 168] width 238 height 238
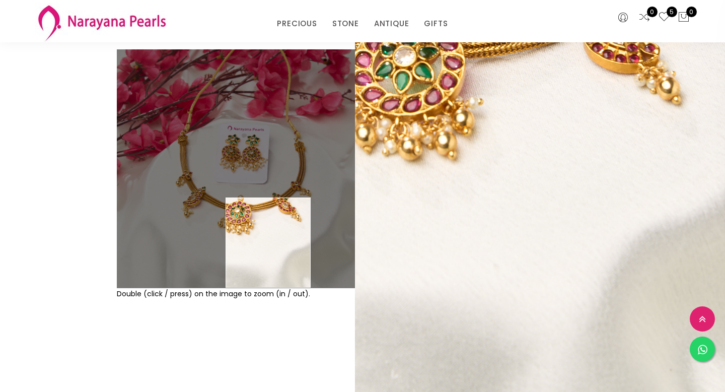
click at [266, 298] on div "Double (click / press) on the image to zoom (in / out)." at bounding box center [236, 293] width 238 height 12
click at [262, 299] on div "Double (click / press) on the image to zoom (in / out)." at bounding box center [236, 293] width 238 height 12
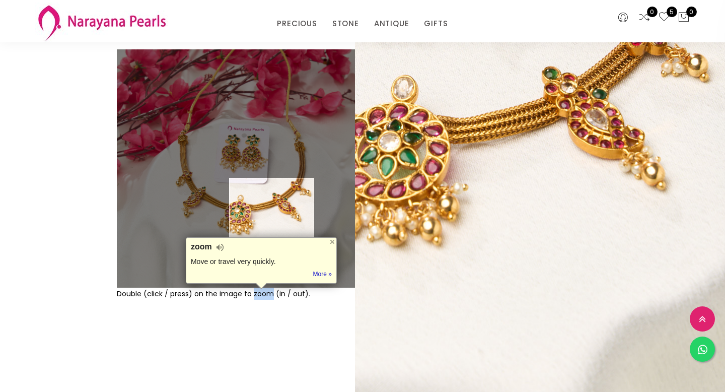
click at [272, 207] on img at bounding box center [236, 168] width 238 height 238
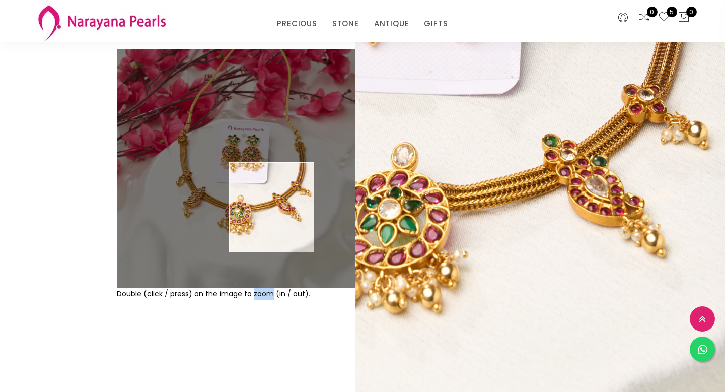
click at [272, 207] on img at bounding box center [236, 168] width 238 height 238
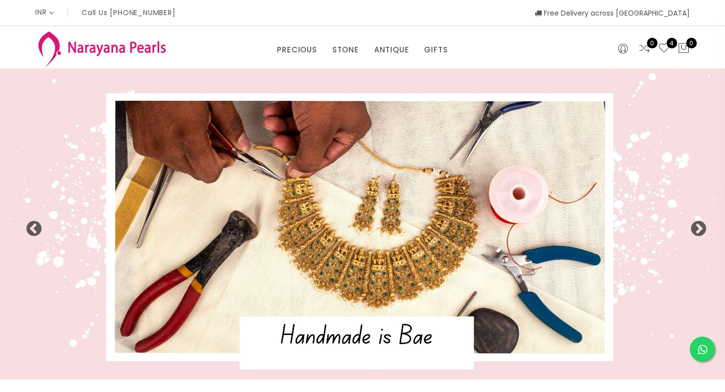
select select "INR"
click at [679, 46] on icon at bounding box center [683, 48] width 12 height 12
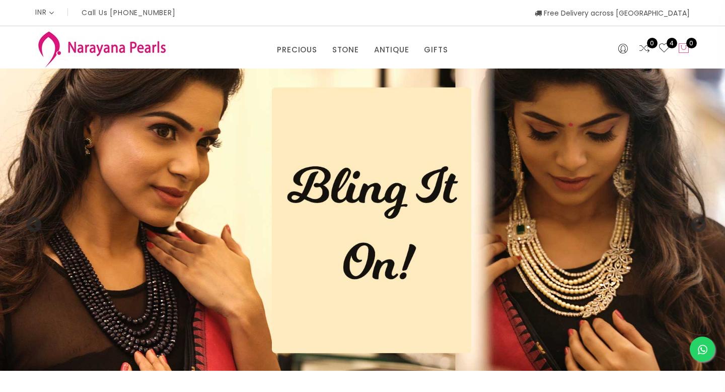
click at [685, 46] on icon at bounding box center [683, 48] width 12 height 12
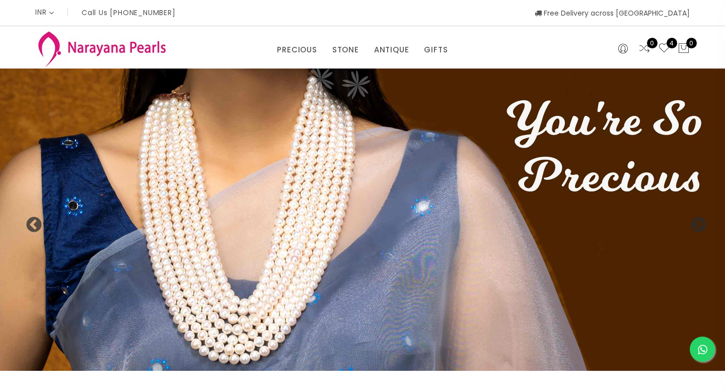
click at [124, 48] on img at bounding box center [101, 49] width 133 height 40
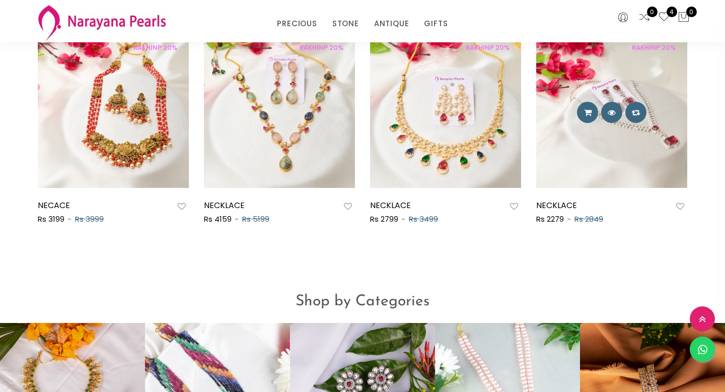
scroll to position [597, 0]
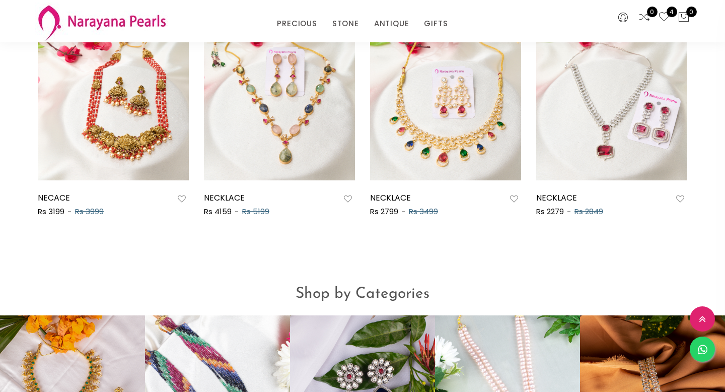
click at [665, 18] on icon at bounding box center [664, 17] width 12 height 12
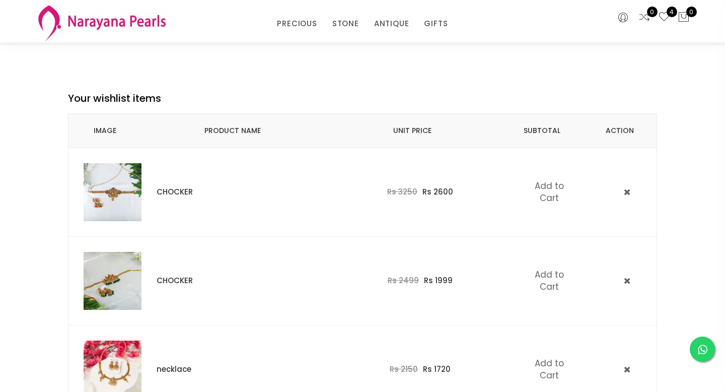
scroll to position [76, 0]
